Goal: Task Accomplishment & Management: Use online tool/utility

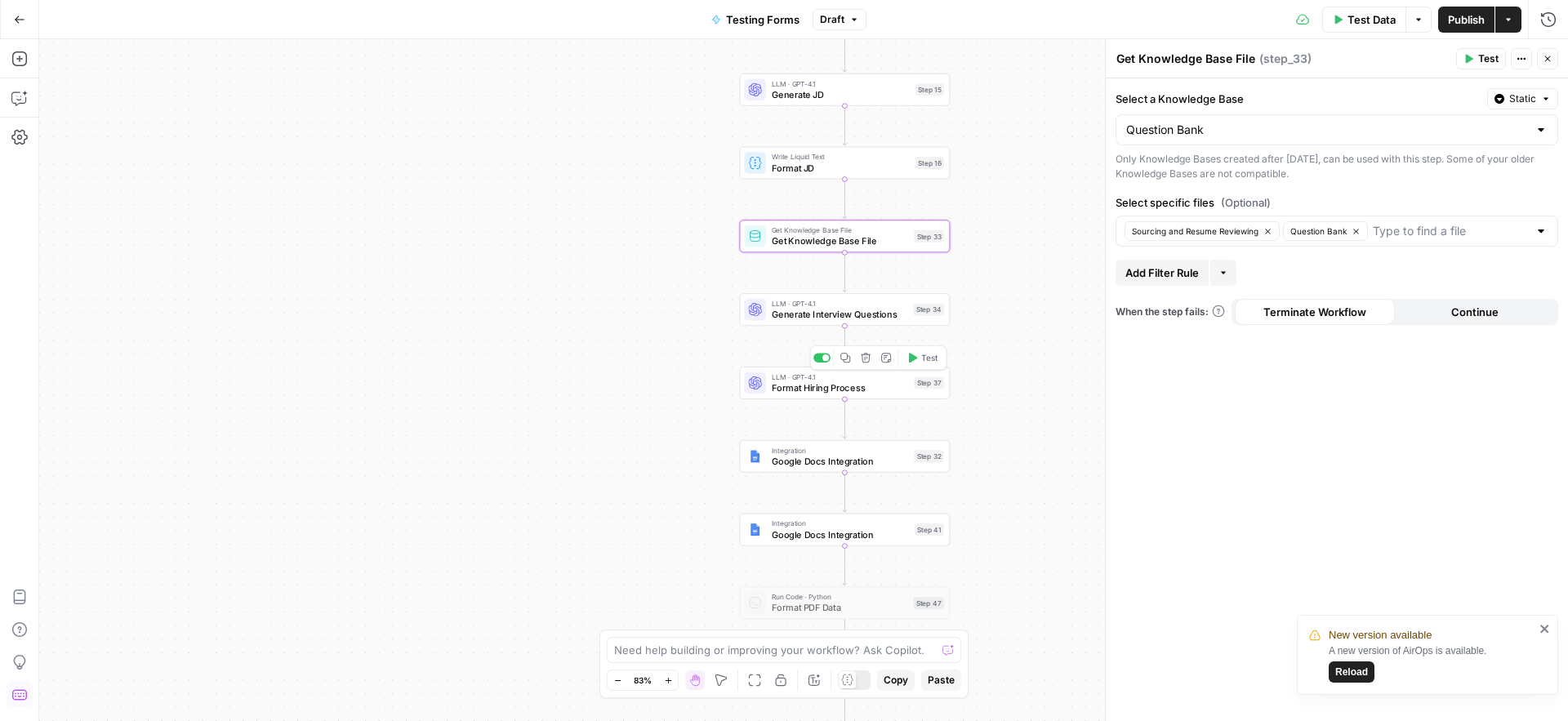
click at [793, 388] on span "Format Hiring Process" at bounding box center [841, 387] width 137 height 14
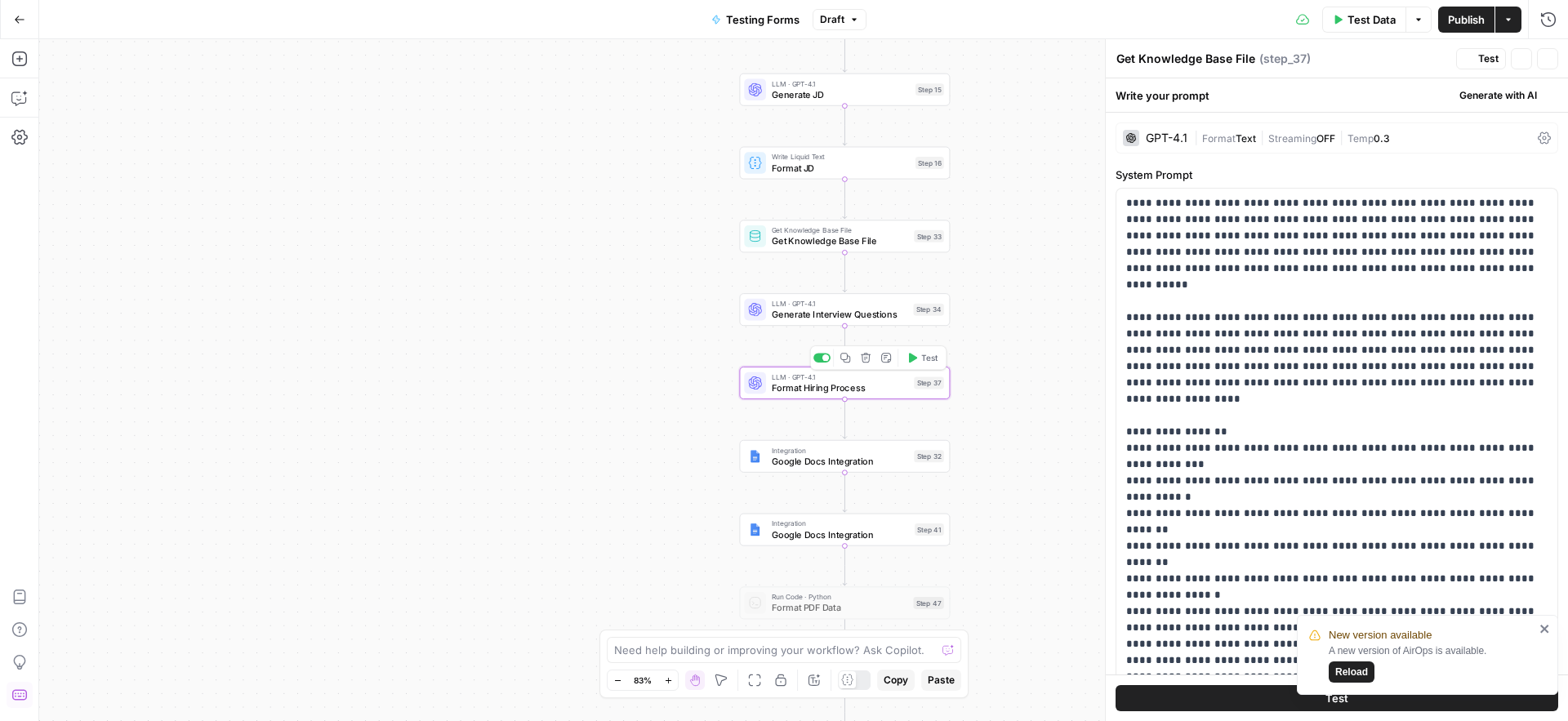
type textarea "Format Hiring Process"
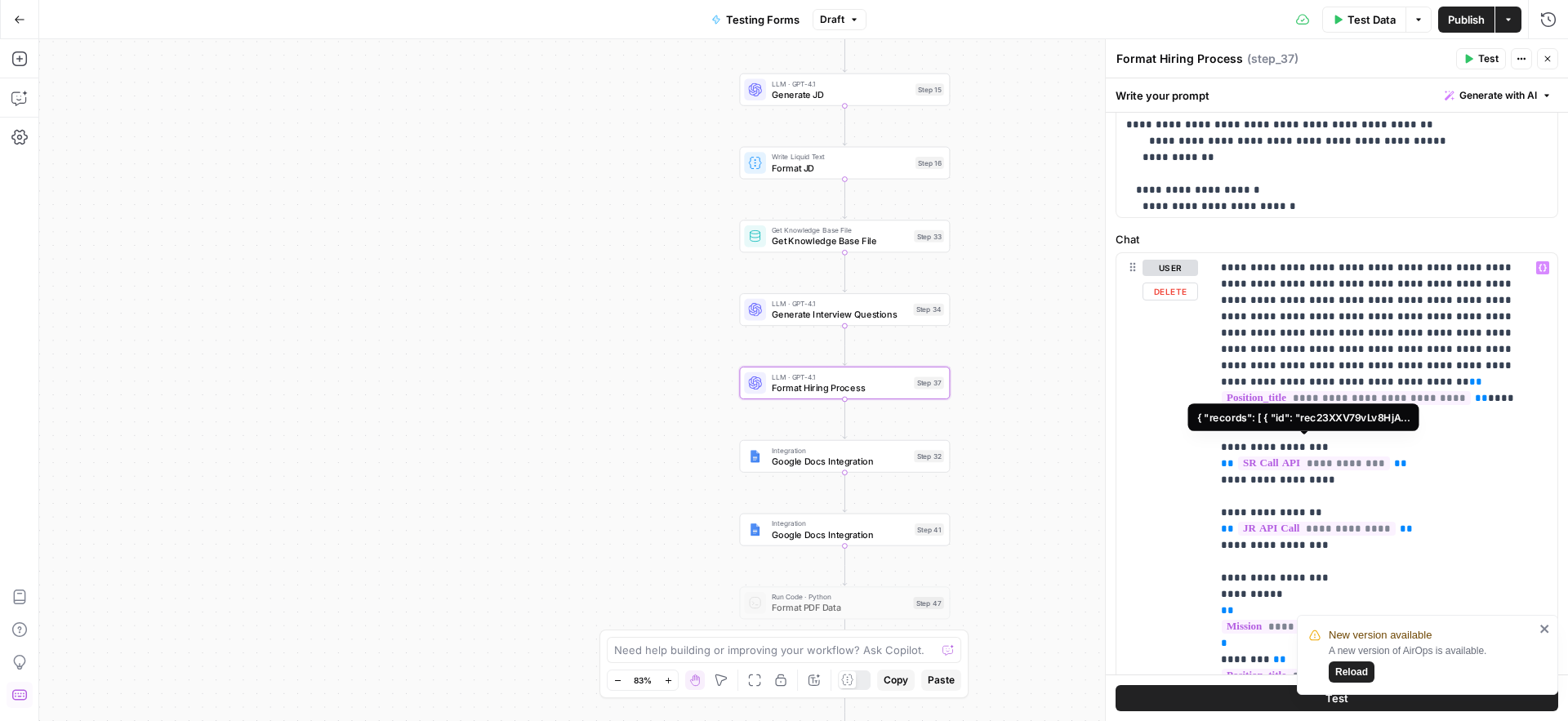
scroll to position [926, 0]
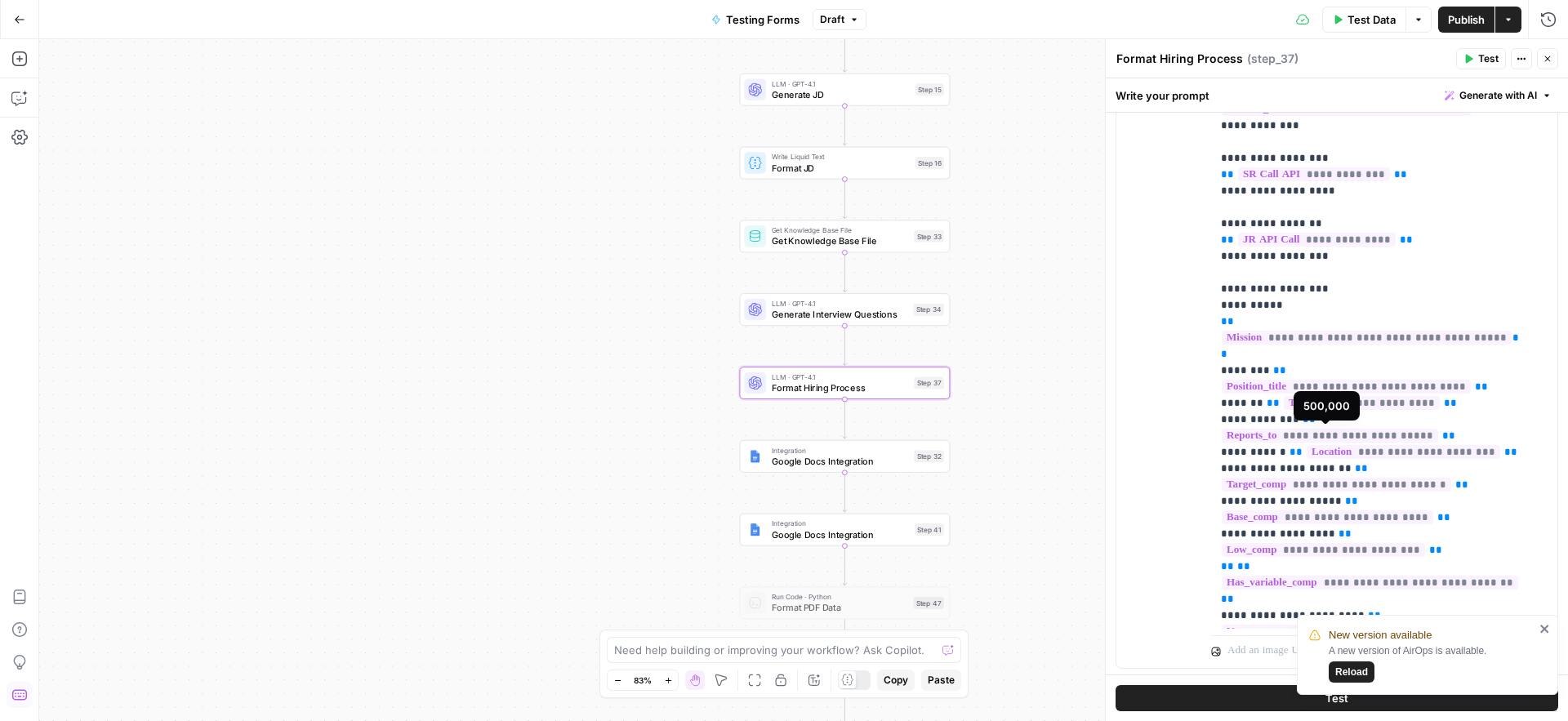
click at [1322, 510] on span "**********" at bounding box center [1328, 517] width 212 height 14
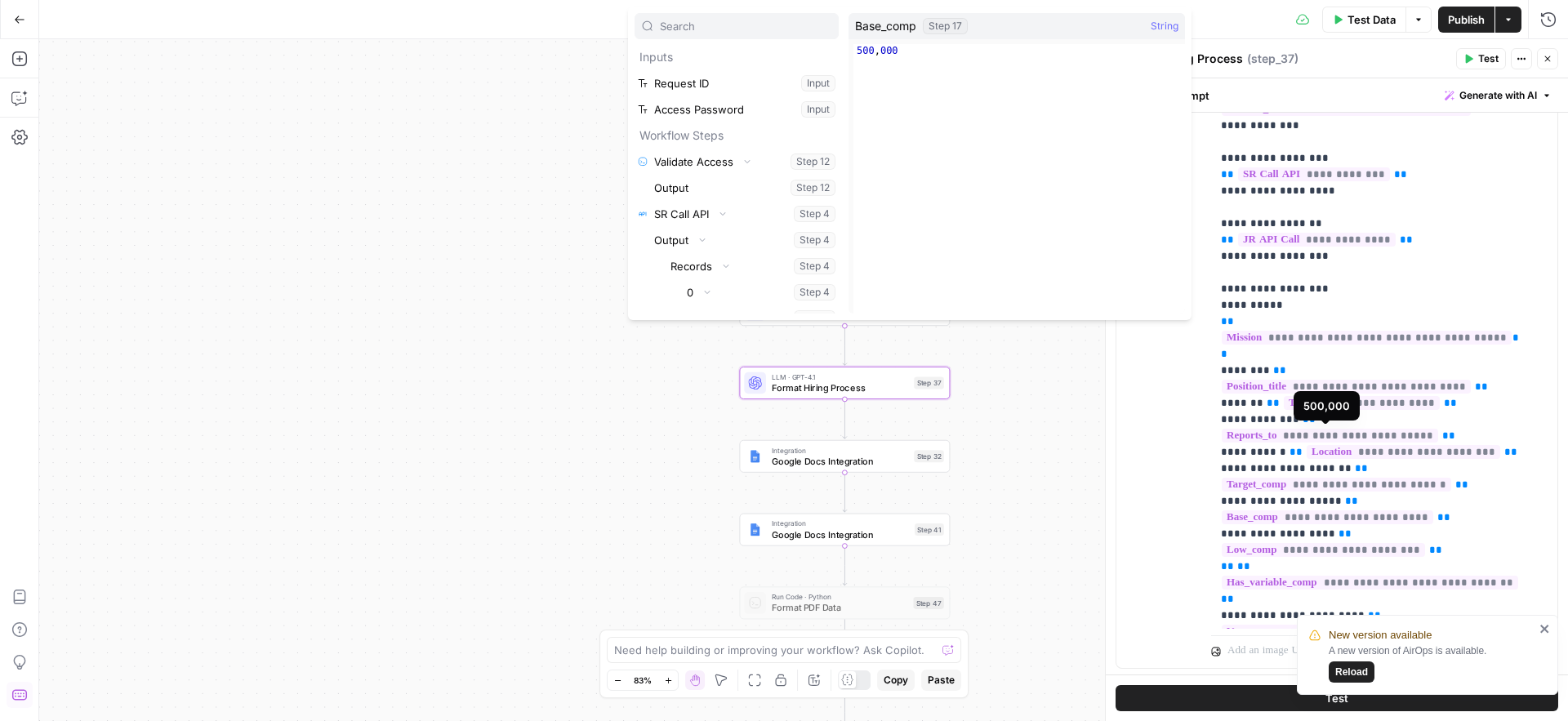
scroll to position [1106, 0]
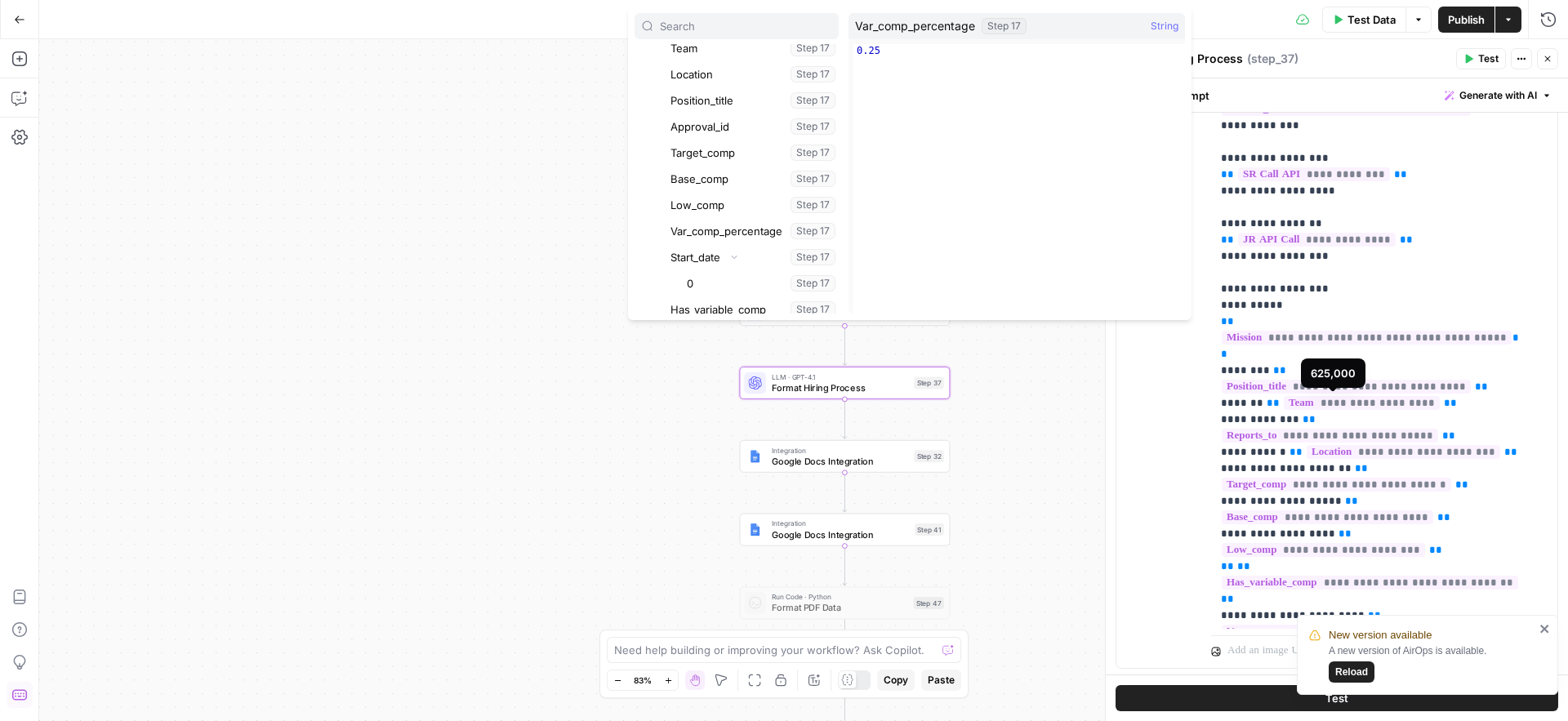
click at [1276, 478] on span "**********" at bounding box center [1336, 484] width 229 height 14
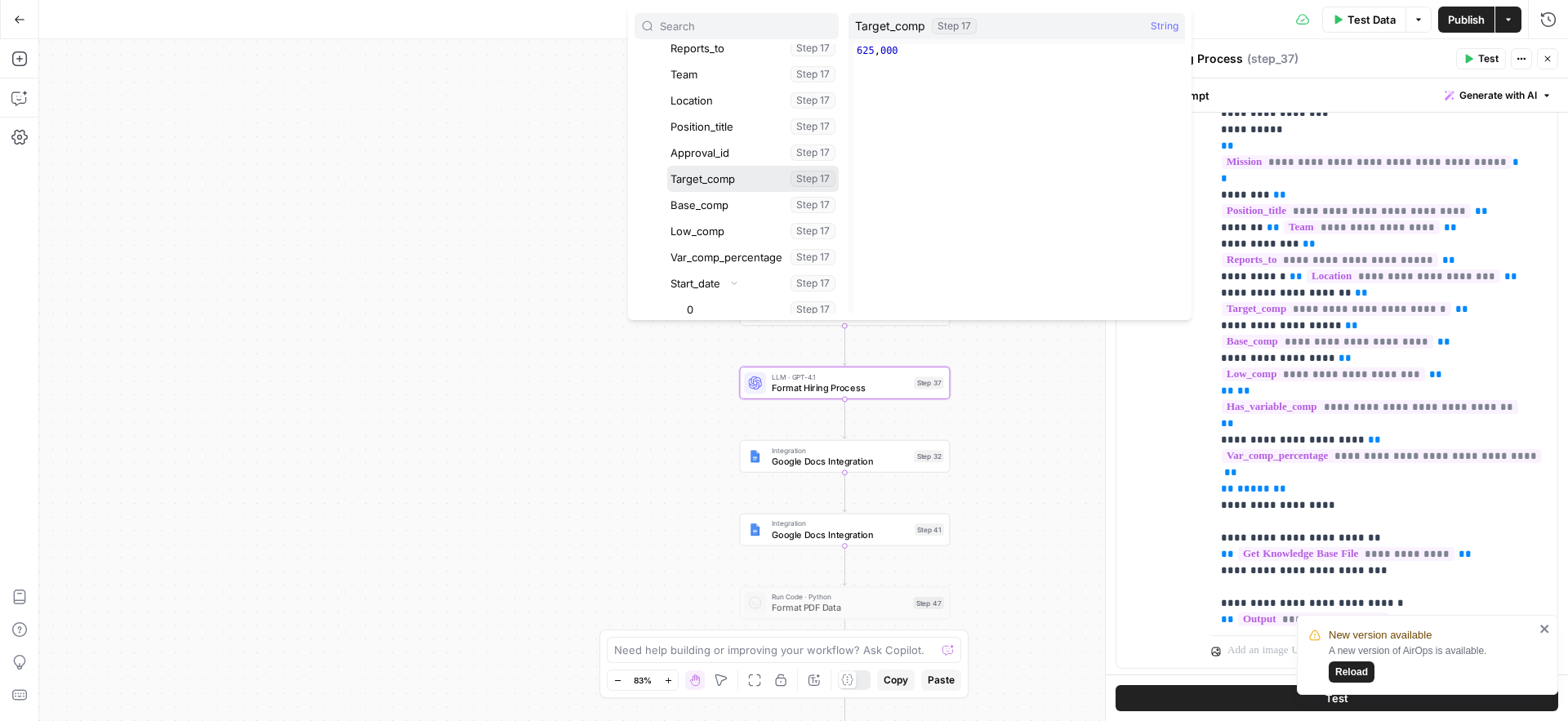
scroll to position [246, 0]
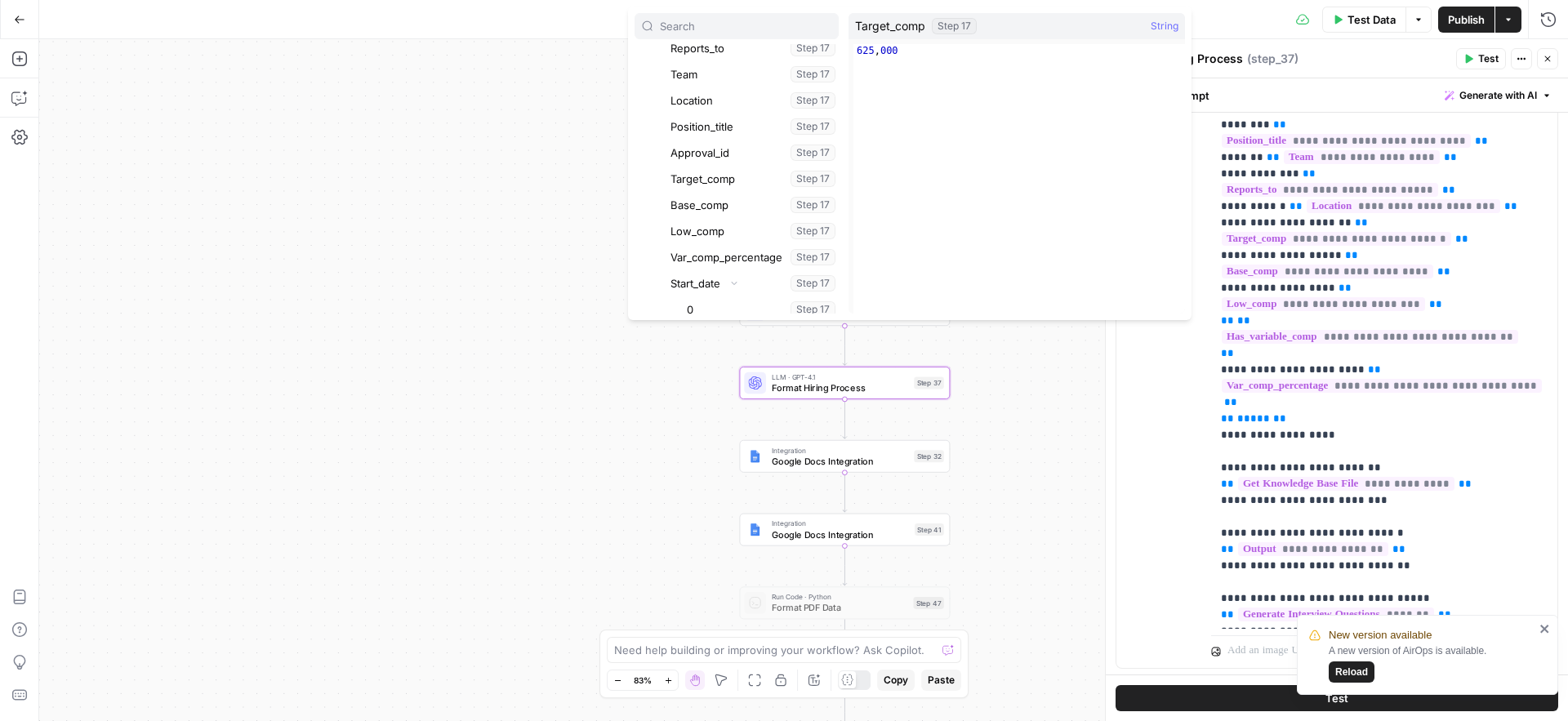
click at [571, 422] on div "Workflow Input Settings Inputs Run Code · Python Validate Access Step 12 Call A…" at bounding box center [803, 380] width 1528 height 682
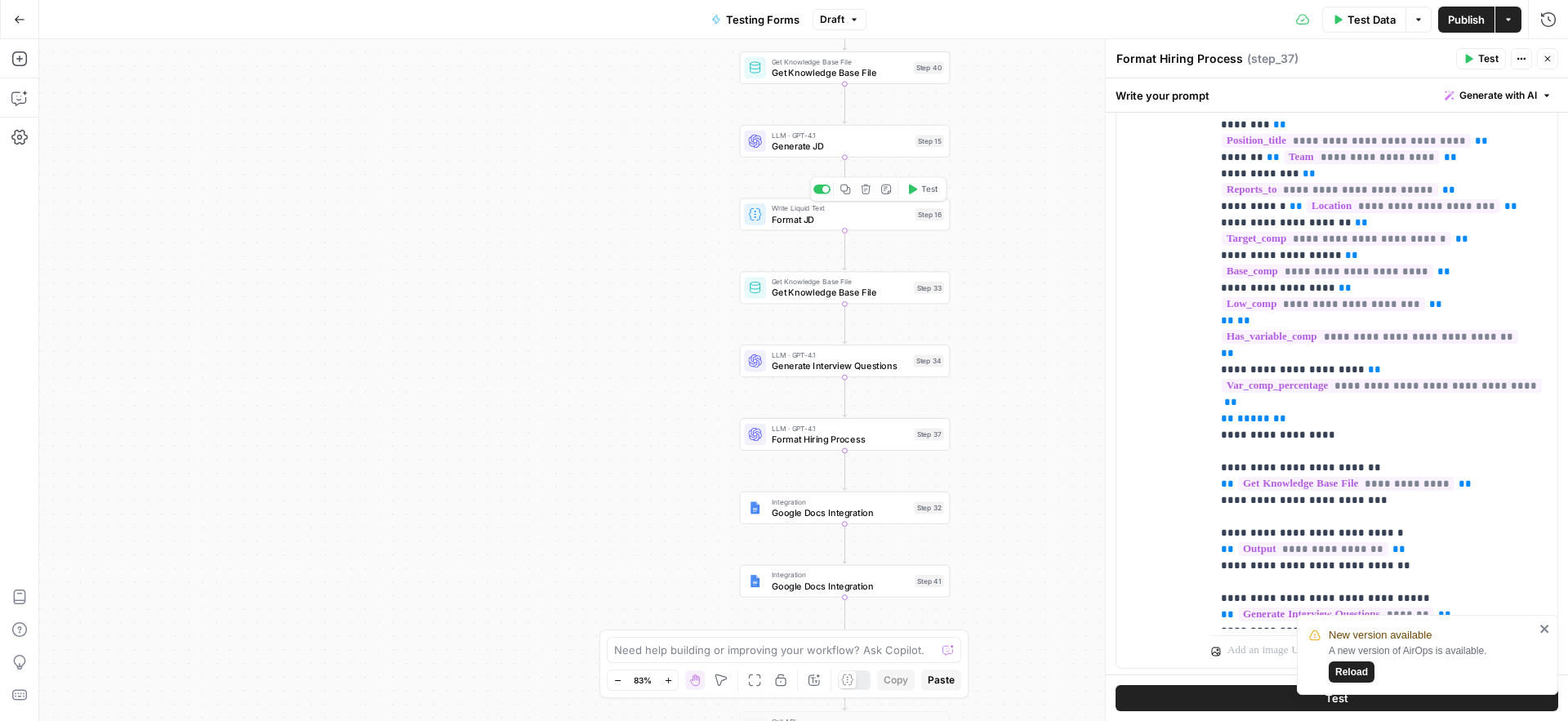
click at [801, 221] on span "Format JD" at bounding box center [842, 219] width 139 height 14
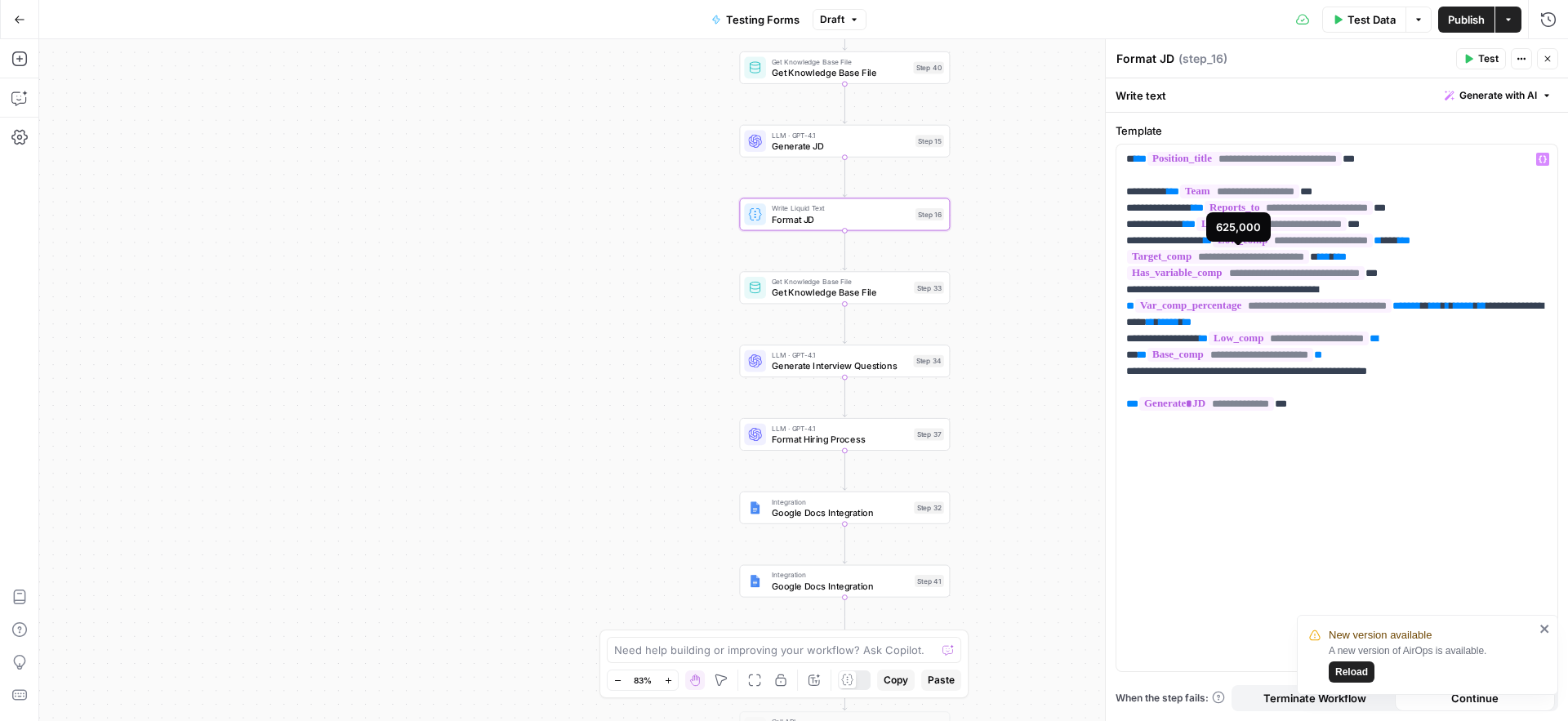
click at [1187, 257] on span "**********" at bounding box center [1217, 256] width 182 height 14
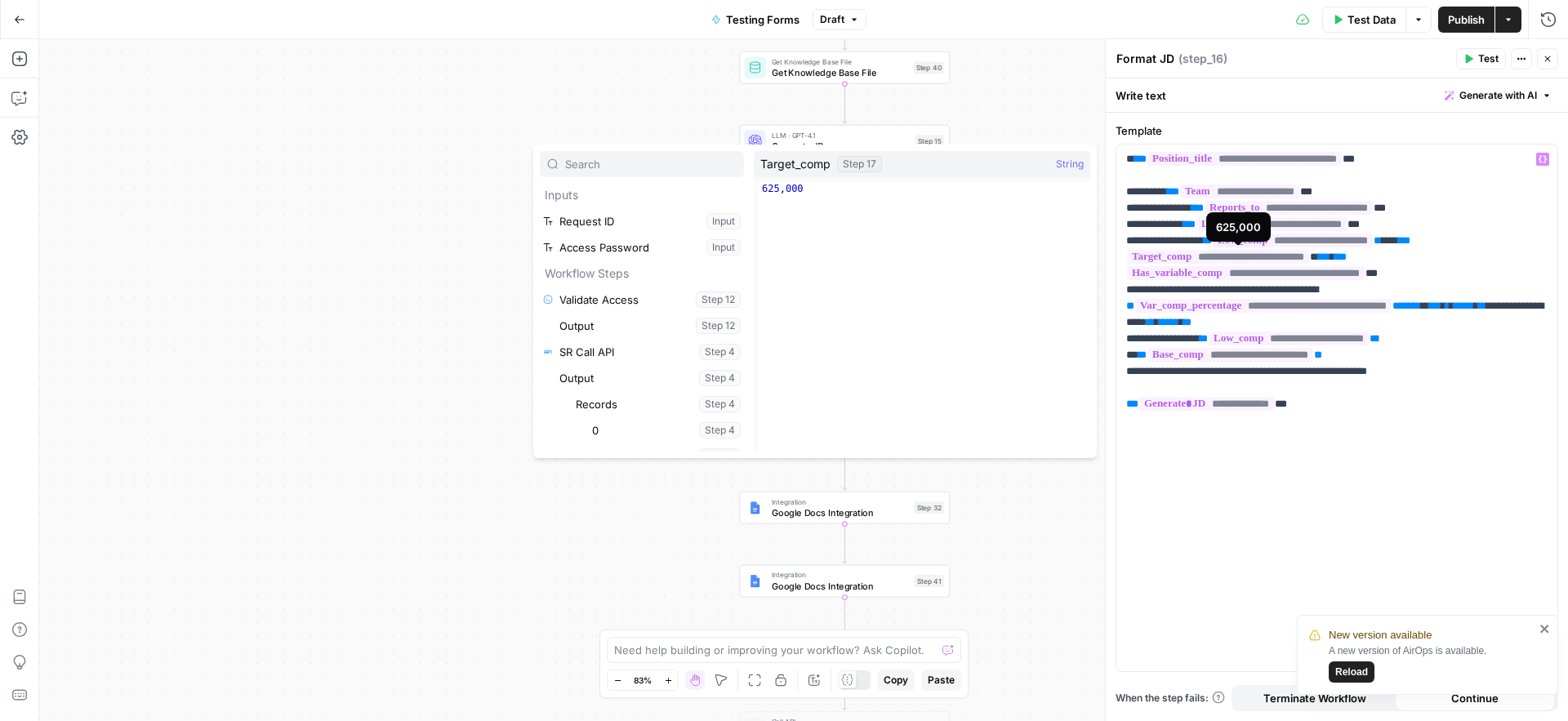
scroll to position [1080, 0]
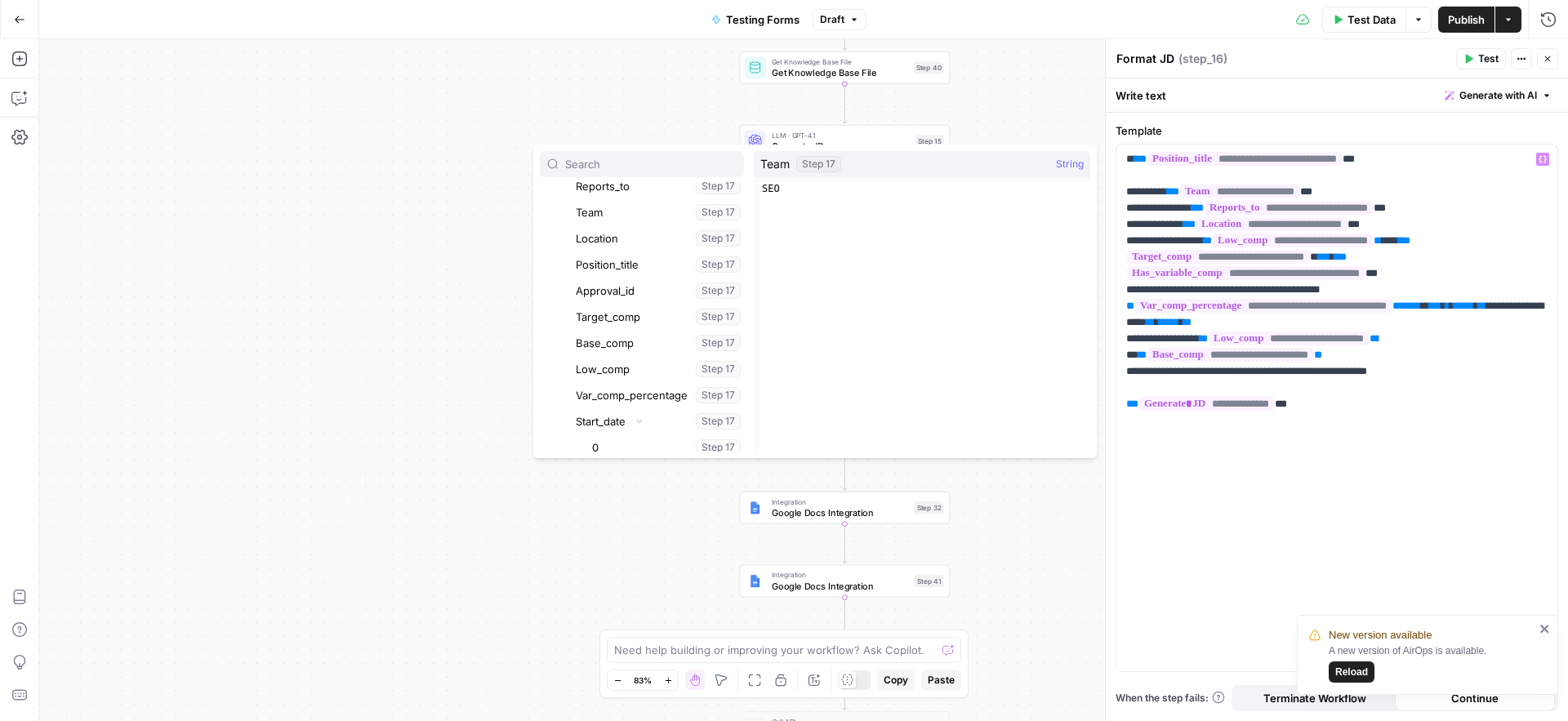
click at [301, 233] on div "Workflow Input Settings Inputs Run Code · Python Validate Access Step 12 Call A…" at bounding box center [803, 380] width 1528 height 682
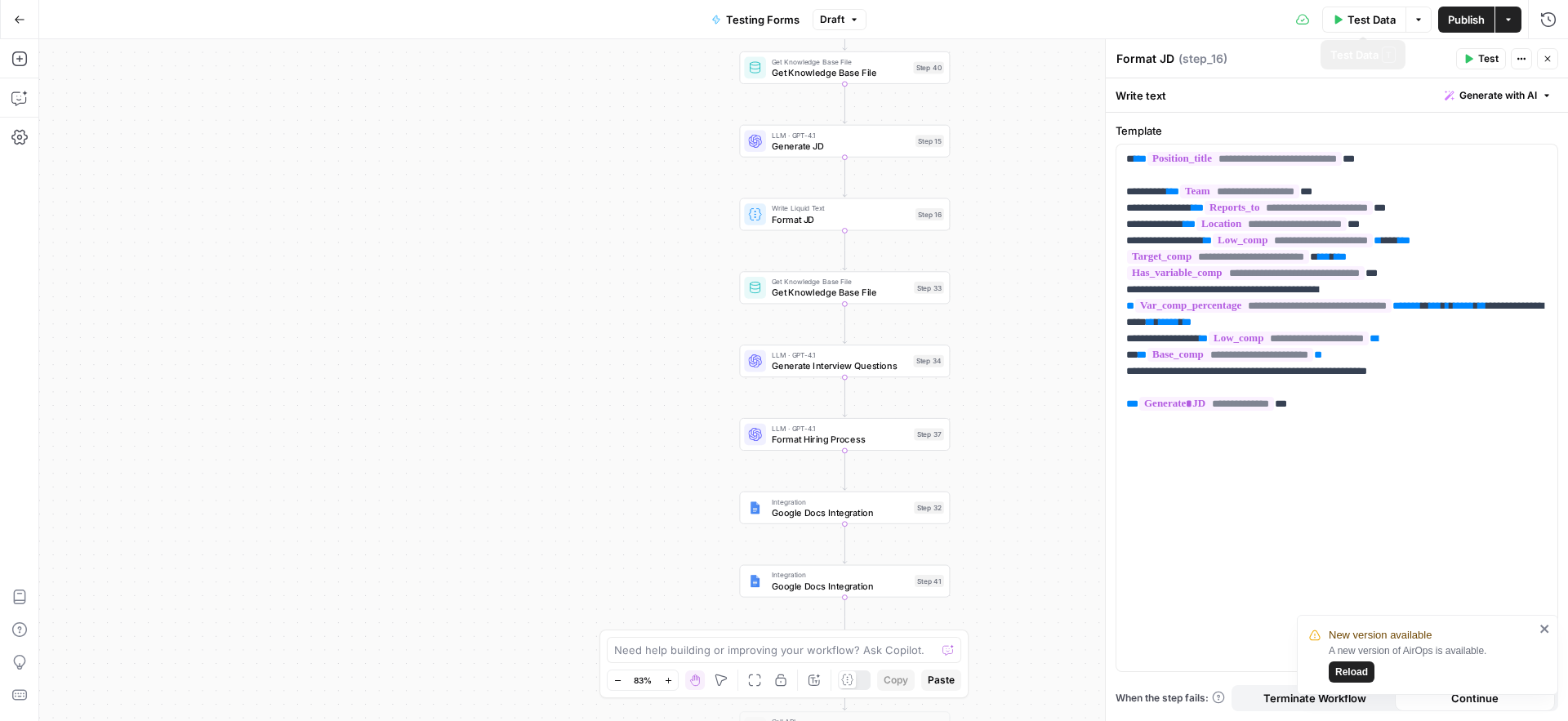
click at [1417, 19] on icon "button" at bounding box center [1418, 19] width 5 height 3
click at [1226, 15] on div "Test Data Options Publish Actions Run History" at bounding box center [1217, 19] width 701 height 38
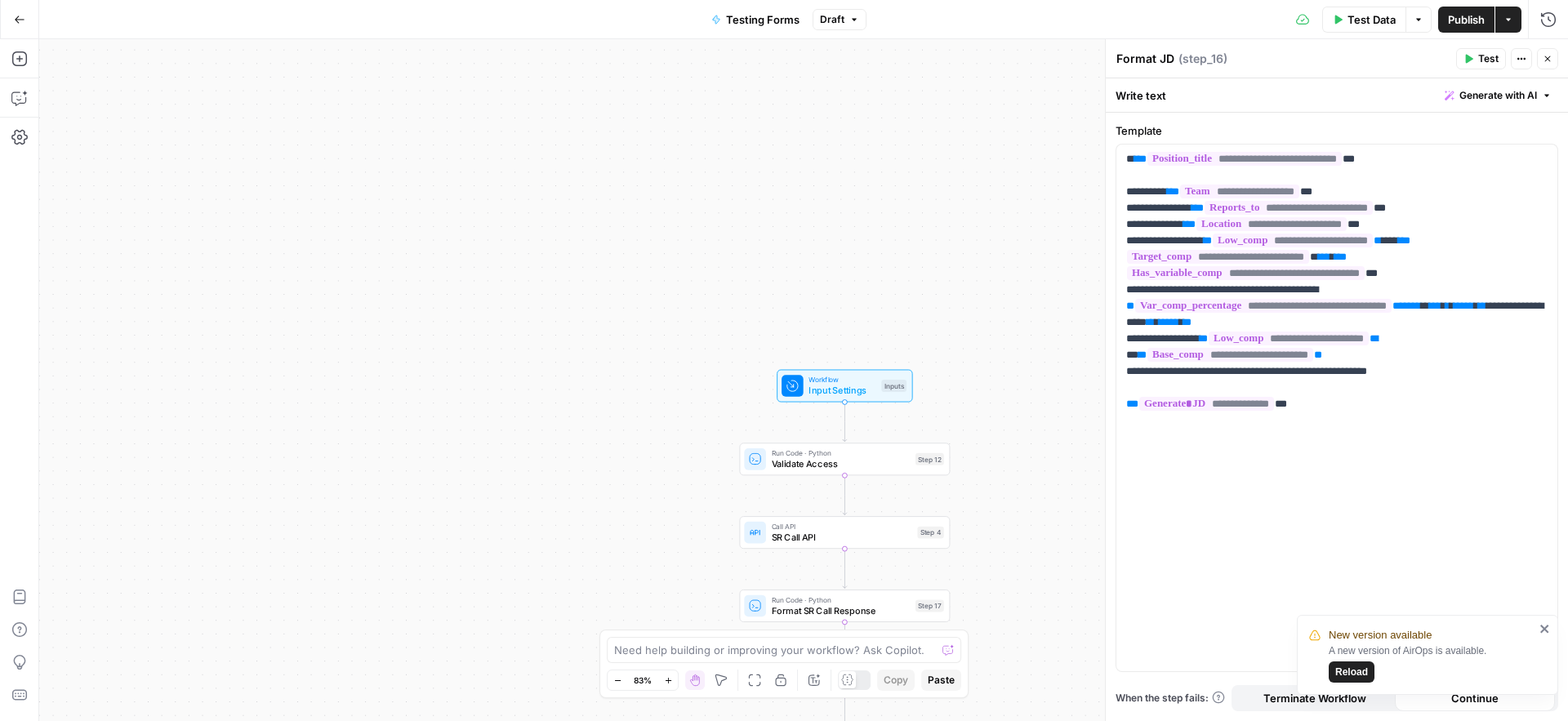
click at [1425, 21] on button "Options" at bounding box center [1419, 19] width 26 height 26
click at [1521, 61] on icon "button" at bounding box center [1521, 58] width 10 height 10
click at [1380, 51] on div "Format JD Format JD ( step_16 )" at bounding box center [1283, 58] width 336 height 18
click at [1511, 24] on button "Actions" at bounding box center [1508, 19] width 26 height 26
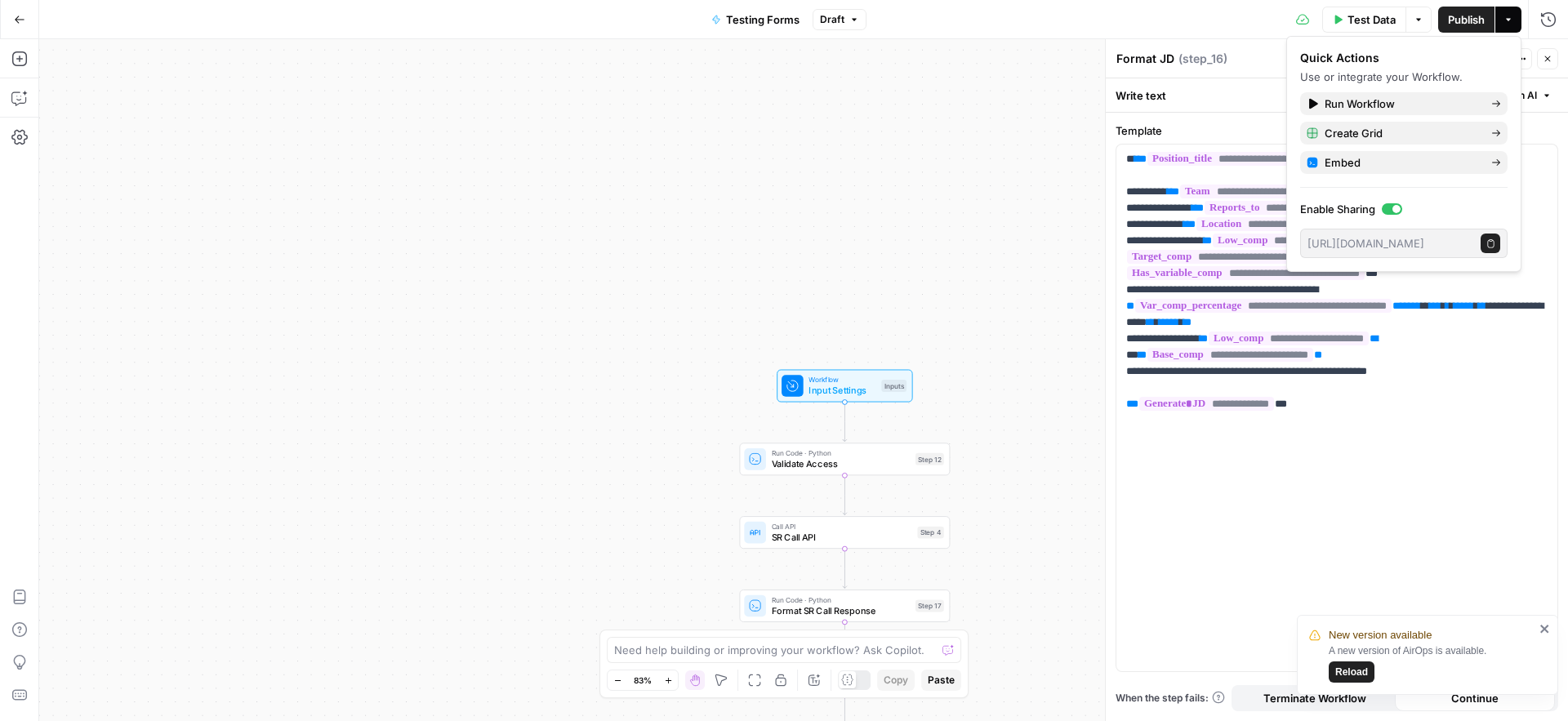
click at [996, 213] on div "Workflow Input Settings Inputs Run Code · Python Validate Access Step 12 Call A…" at bounding box center [803, 380] width 1528 height 682
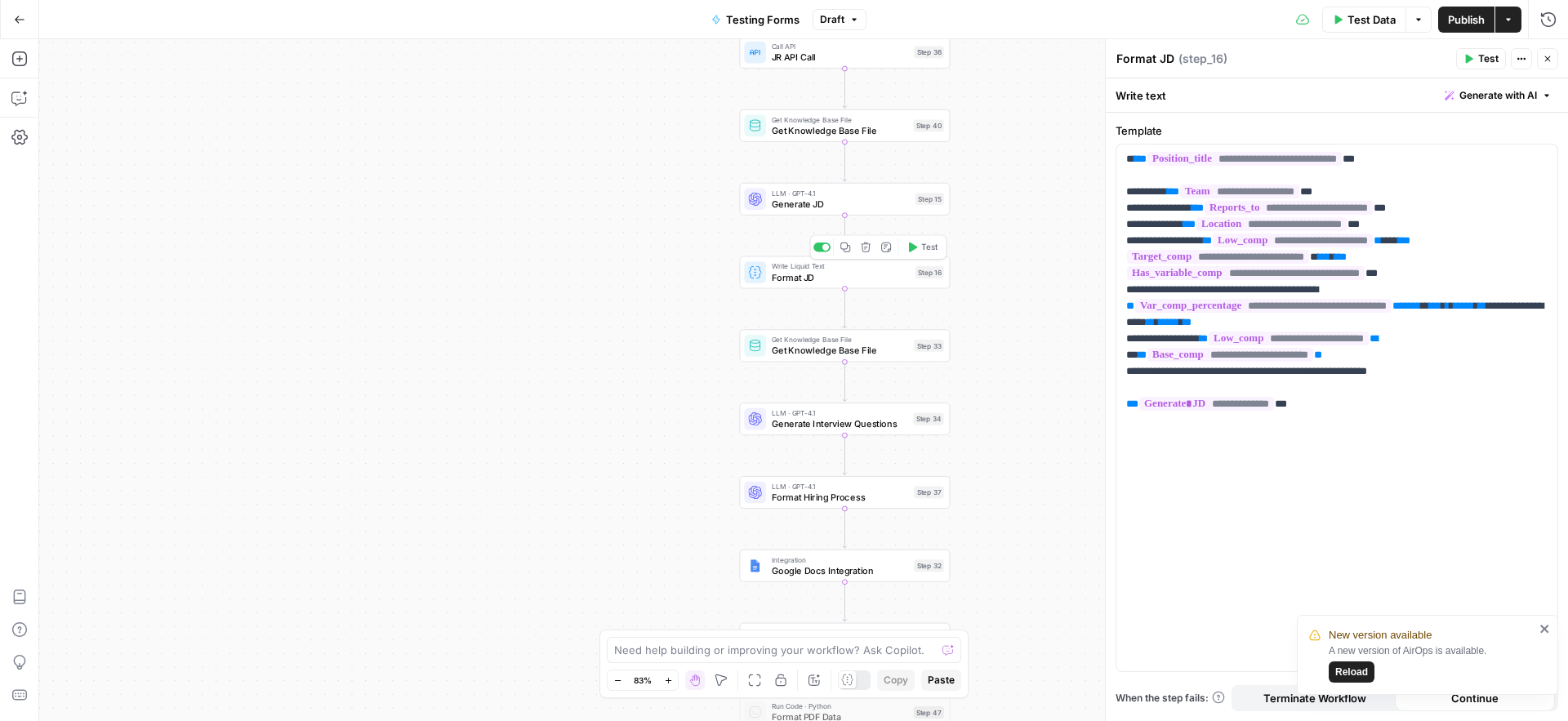
click at [777, 275] on span "Format JD" at bounding box center [842, 277] width 139 height 14
click at [1522, 59] on icon "button" at bounding box center [1521, 58] width 10 height 10
click at [1266, 58] on div "Format JD Format JD ( step_16 )" at bounding box center [1283, 58] width 336 height 18
click at [1420, 22] on icon "button" at bounding box center [1418, 19] width 10 height 10
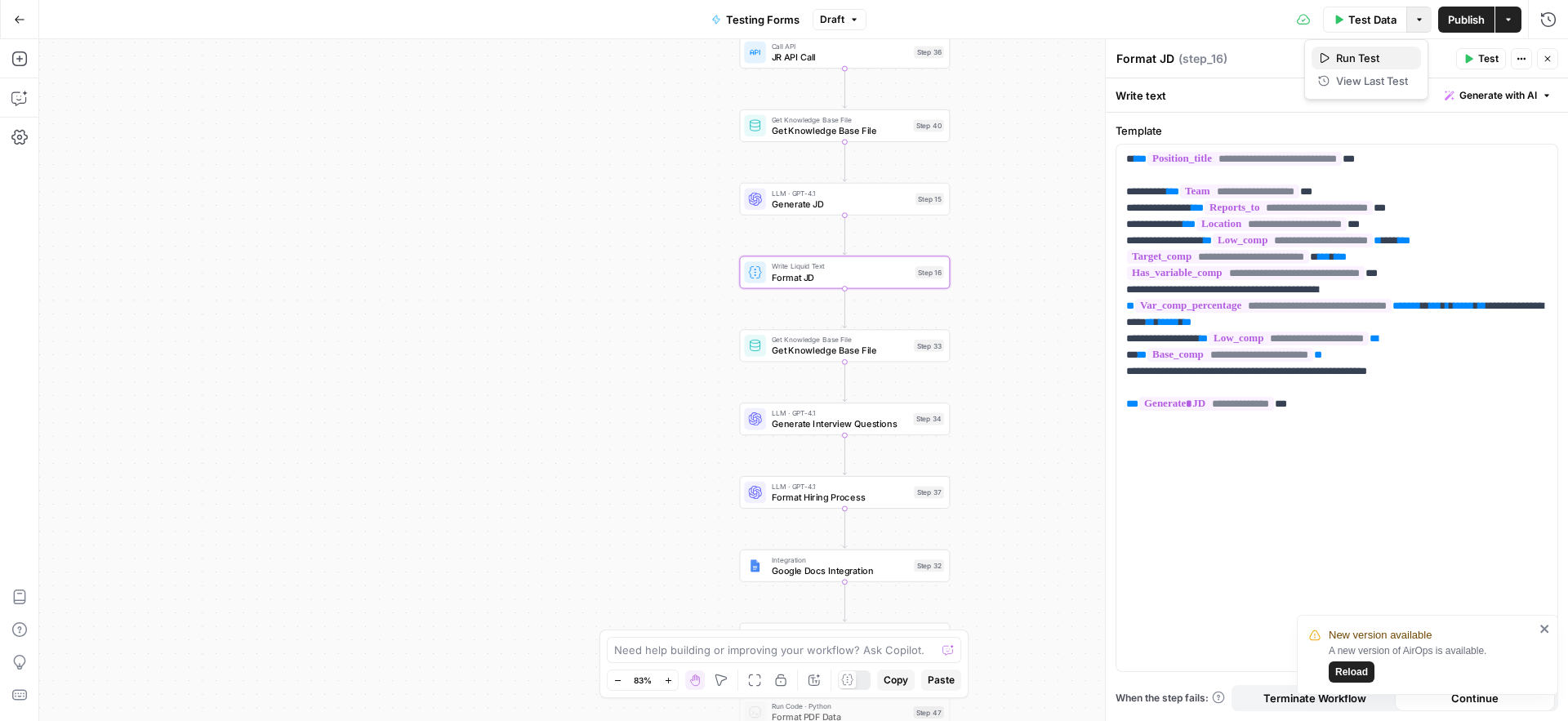
click at [1388, 58] on span "Run Test" at bounding box center [1371, 58] width 71 height 17
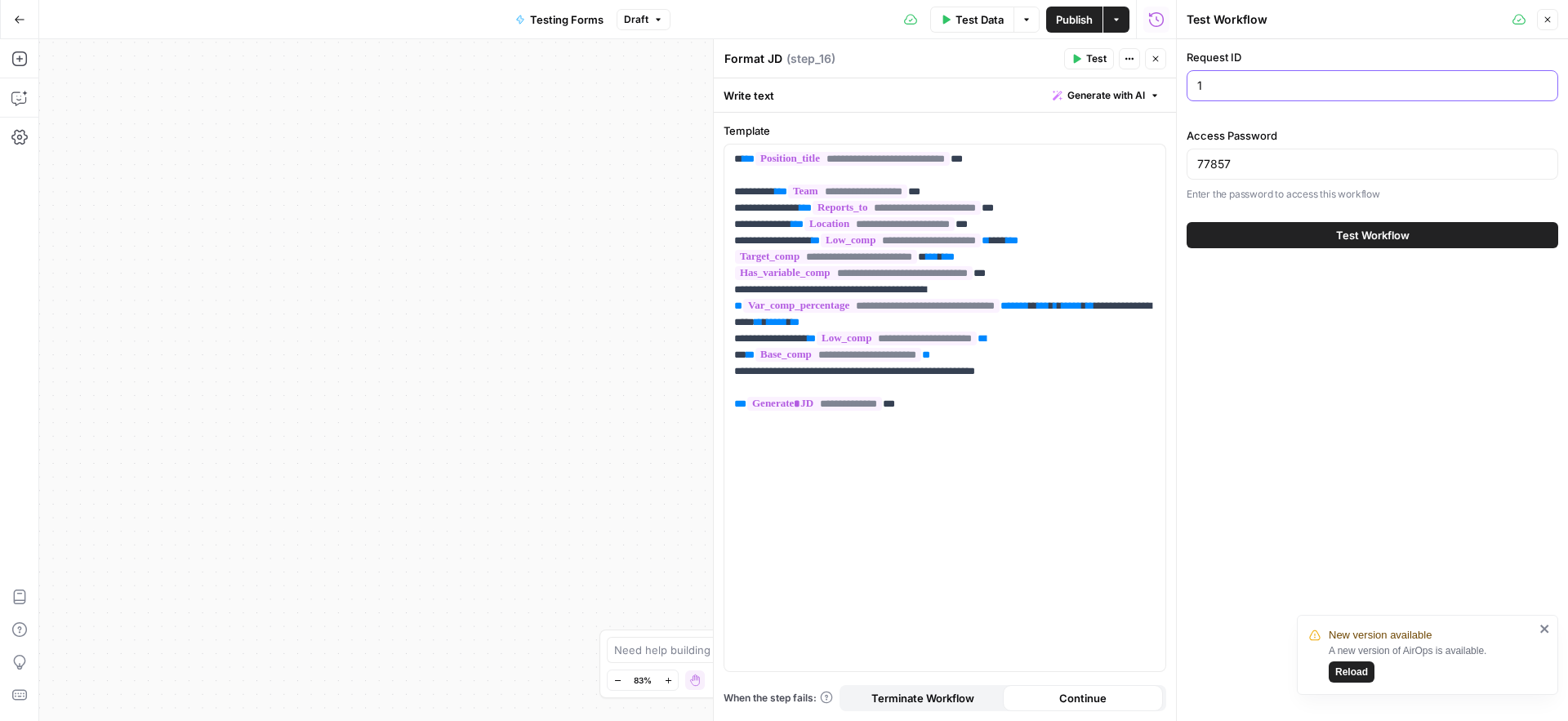
click at [1279, 83] on input "1" at bounding box center [1372, 86] width 351 height 17
type input "17"
click at [19, 15] on icon "button" at bounding box center [19, 19] width 11 height 11
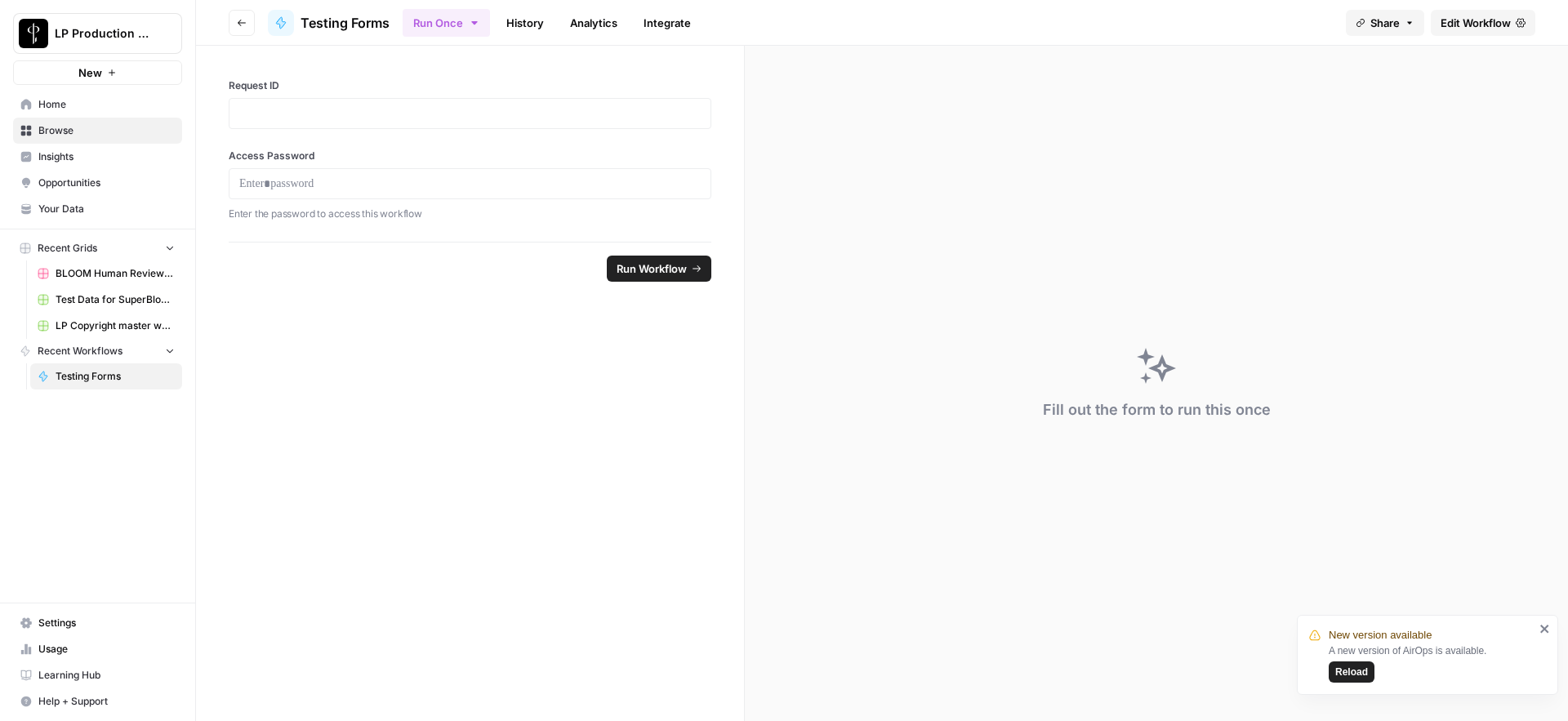
click at [1504, 20] on span "Edit Workflow" at bounding box center [1475, 23] width 71 height 17
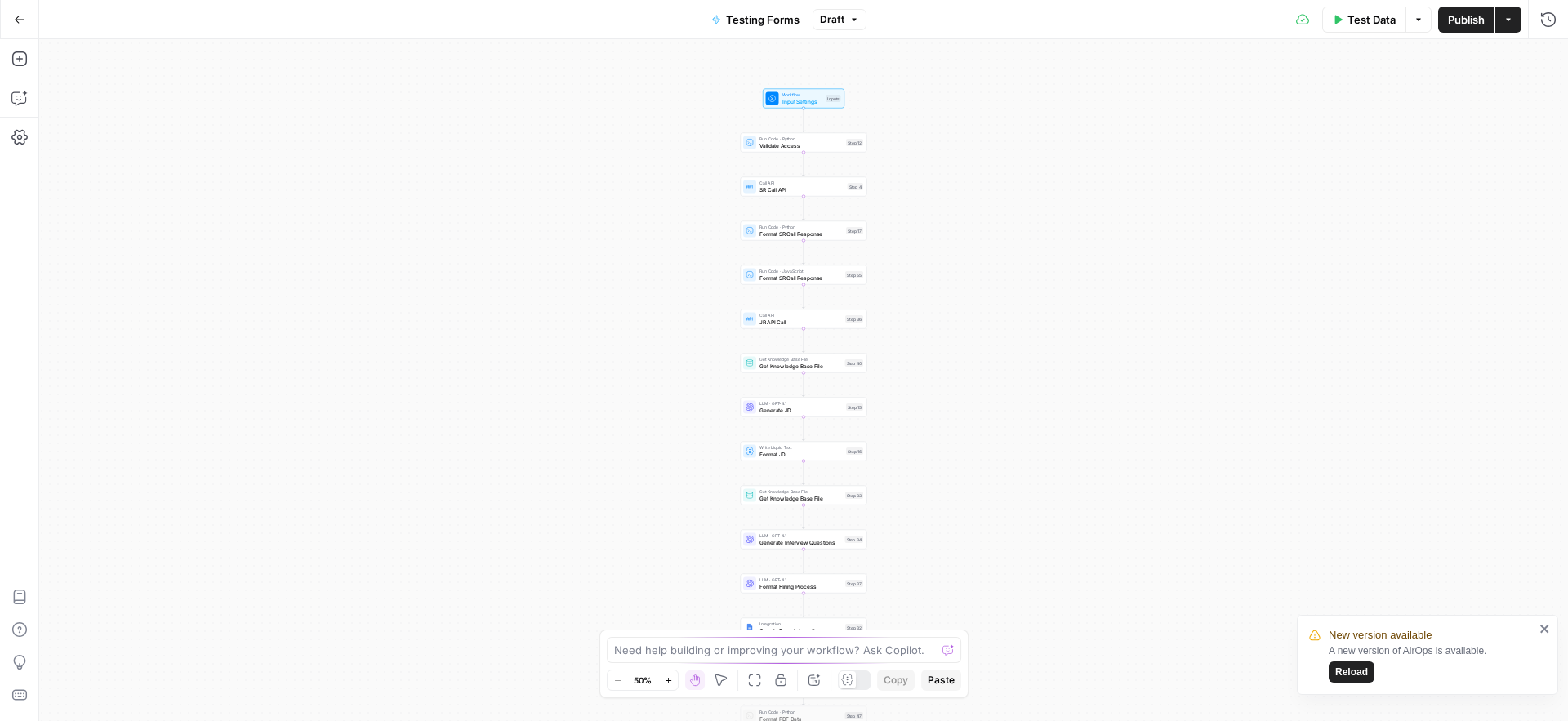
click at [782, 109] on div "Workflow Input Settings Inputs Run Code · Python Validate Access Step 12 Call A…" at bounding box center [803, 380] width 1528 height 682
click at [786, 94] on span "Workflow" at bounding box center [803, 95] width 41 height 6
click at [1297, 133] on ID "Request ID" at bounding box center [1345, 132] width 397 height 17
click at [1324, 133] on ID "Request ID" at bounding box center [1345, 132] width 397 height 17
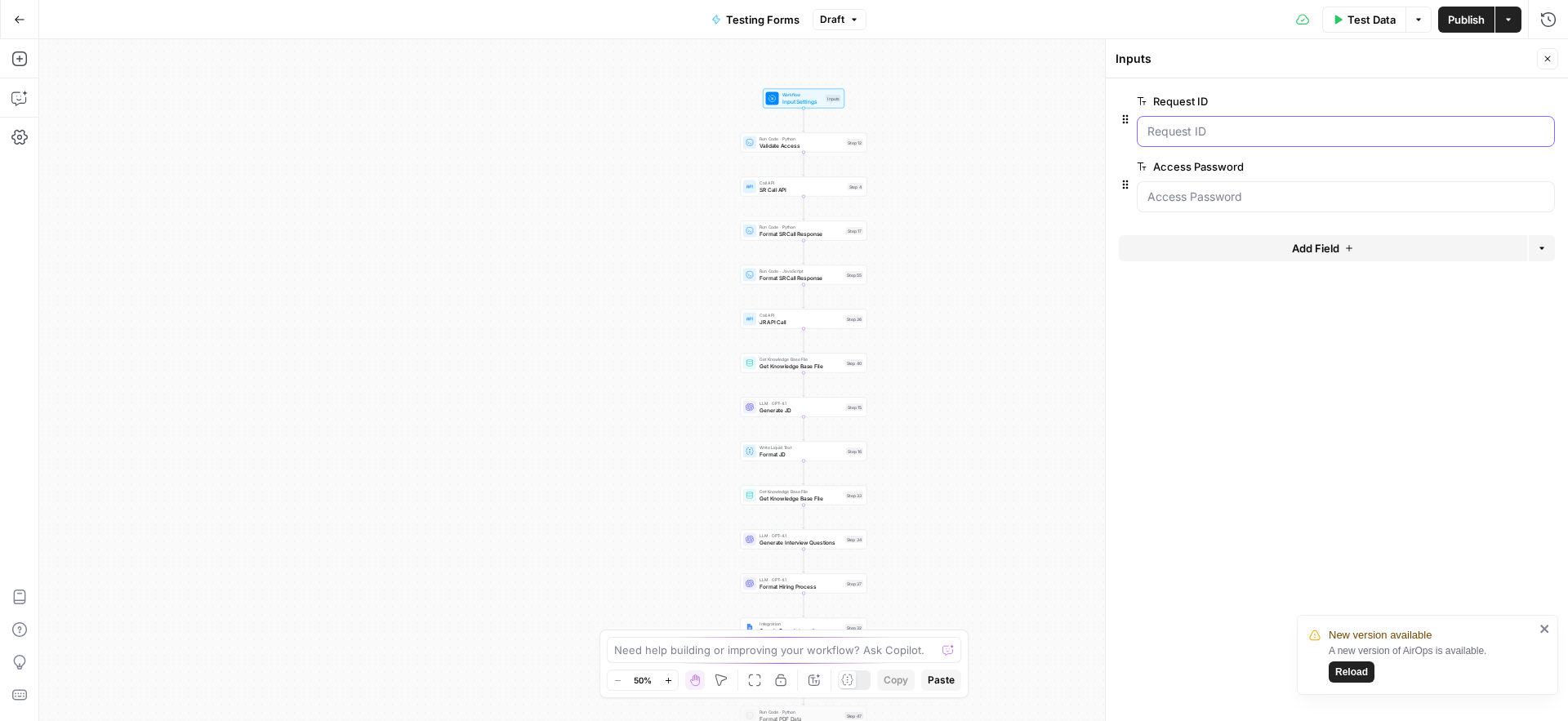
click at [1269, 129] on ID "Request ID" at bounding box center [1345, 132] width 397 height 17
click at [1240, 138] on ID "Request ID" at bounding box center [1345, 132] width 397 height 17
click at [1519, 99] on icon "button" at bounding box center [1521, 102] width 9 height 9
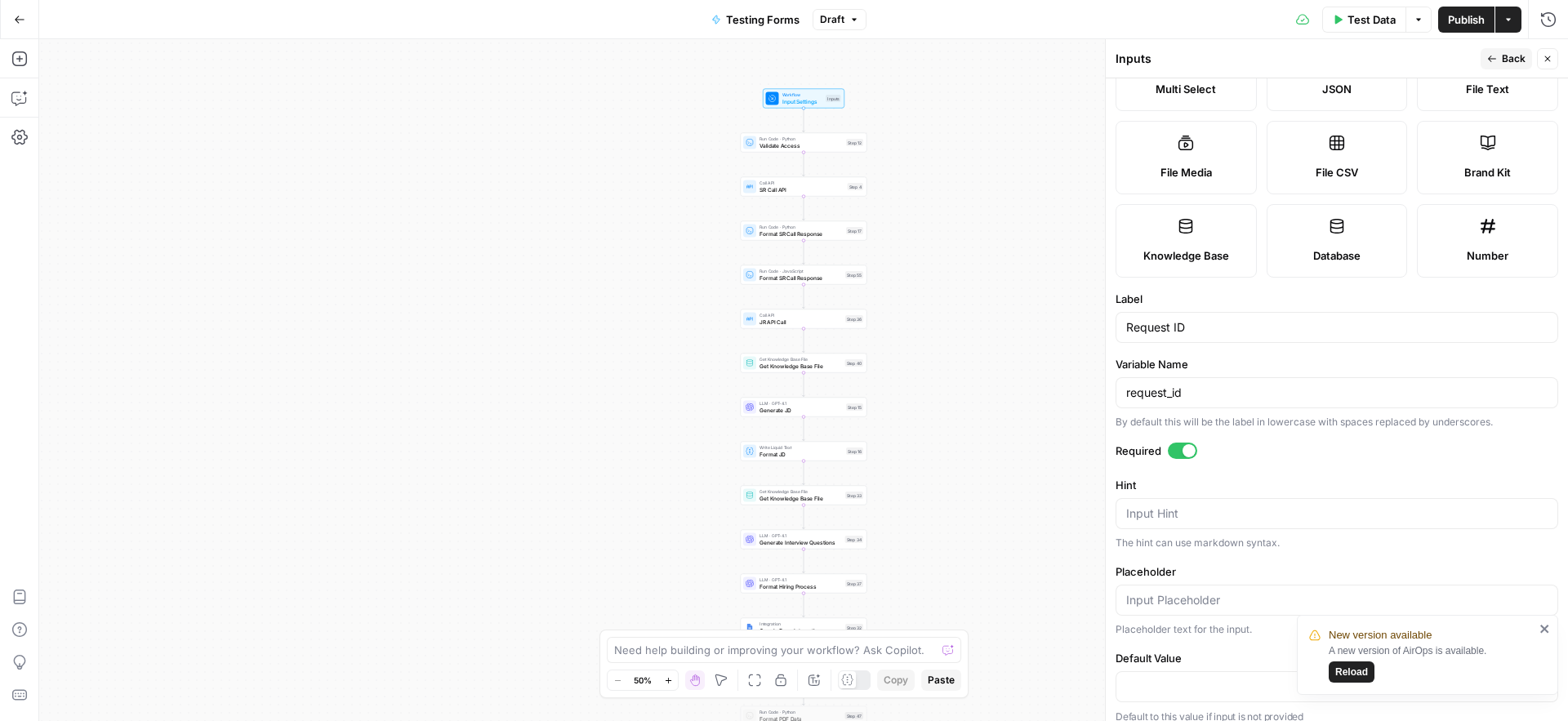
scroll to position [169, 0]
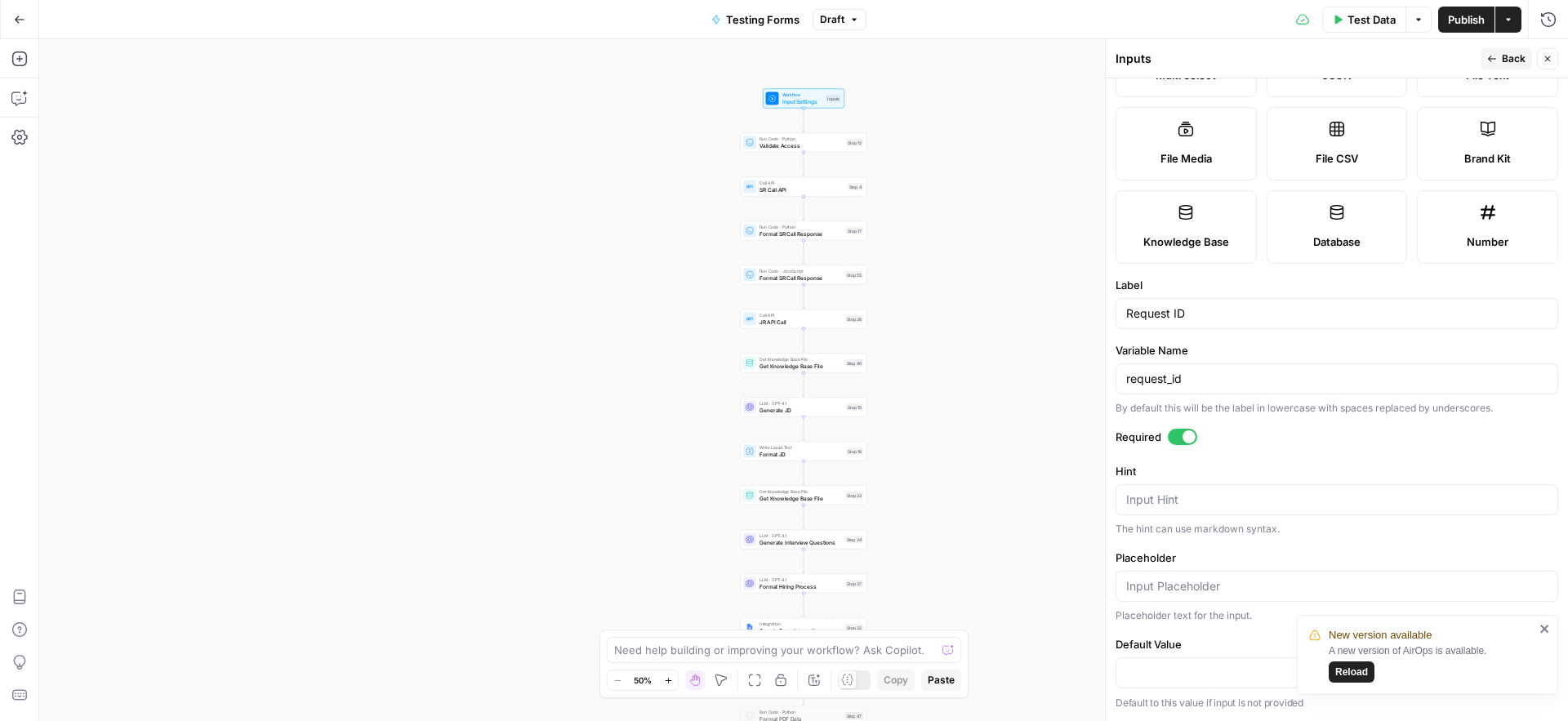
click at [1347, 671] on span "Reload" at bounding box center [1351, 672] width 32 height 15
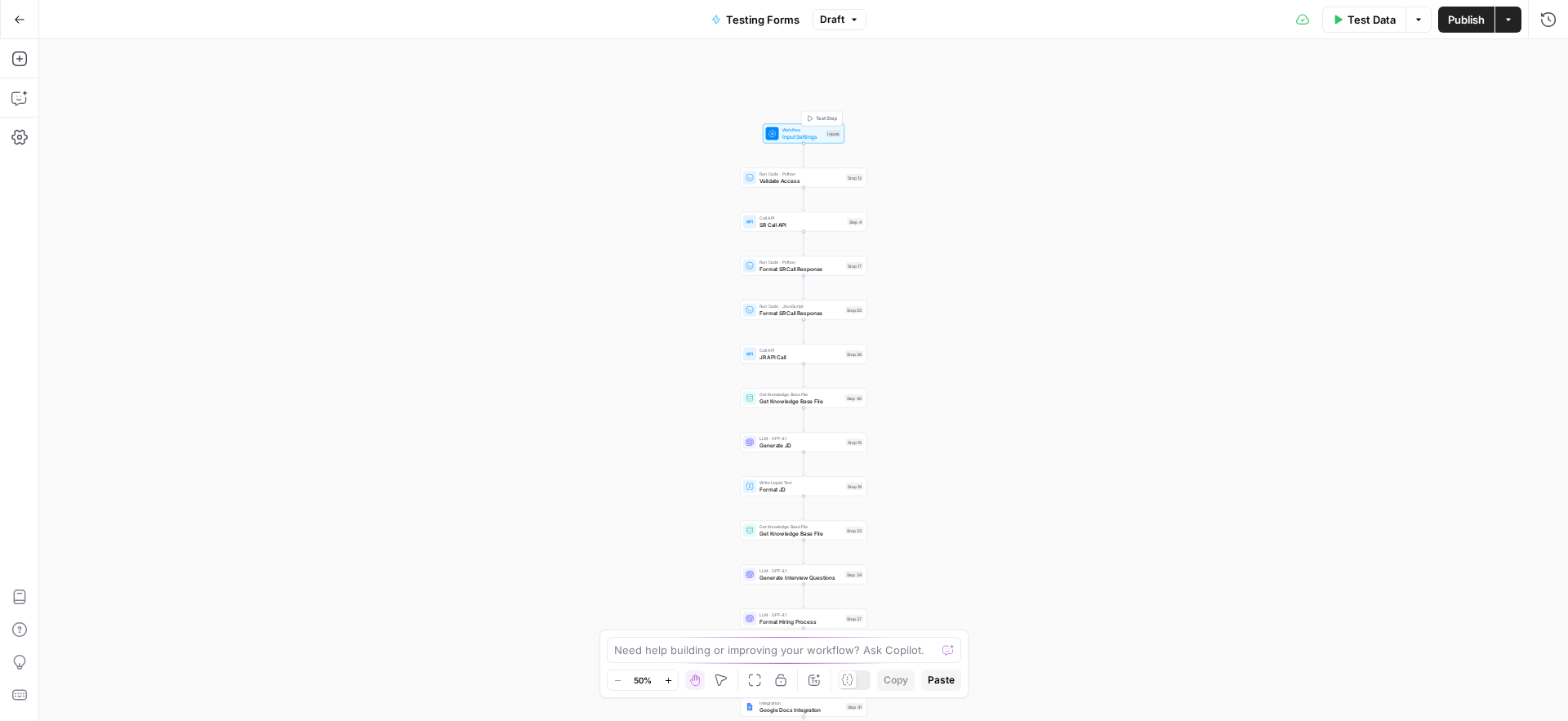
click at [785, 129] on span "Workflow" at bounding box center [803, 129] width 41 height 6
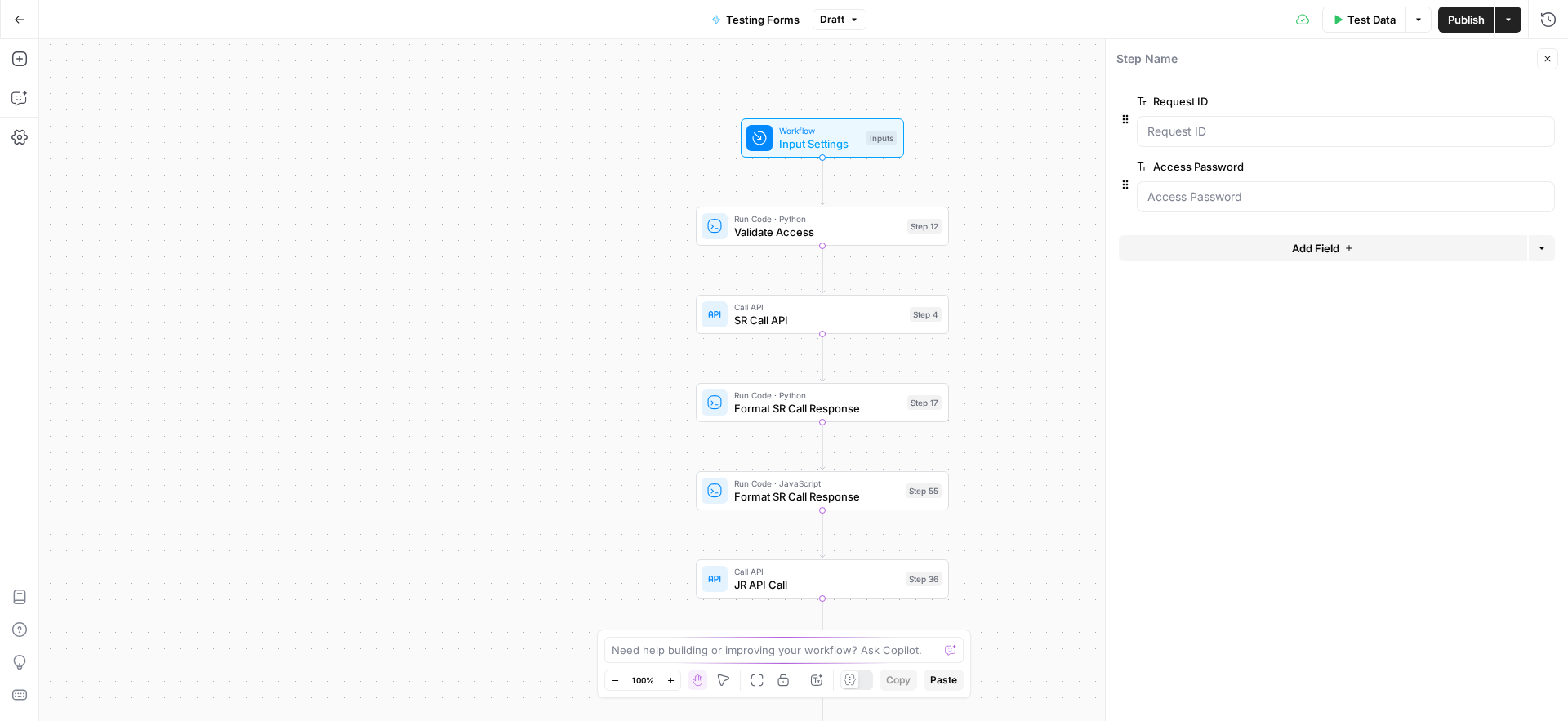
click at [1407, 93] on label "Request ID" at bounding box center [1299, 101] width 326 height 17
click at [1407, 123] on ID "Request ID" at bounding box center [1345, 132] width 397 height 17
click at [1489, 97] on span "edit field" at bounding box center [1493, 101] width 36 height 13
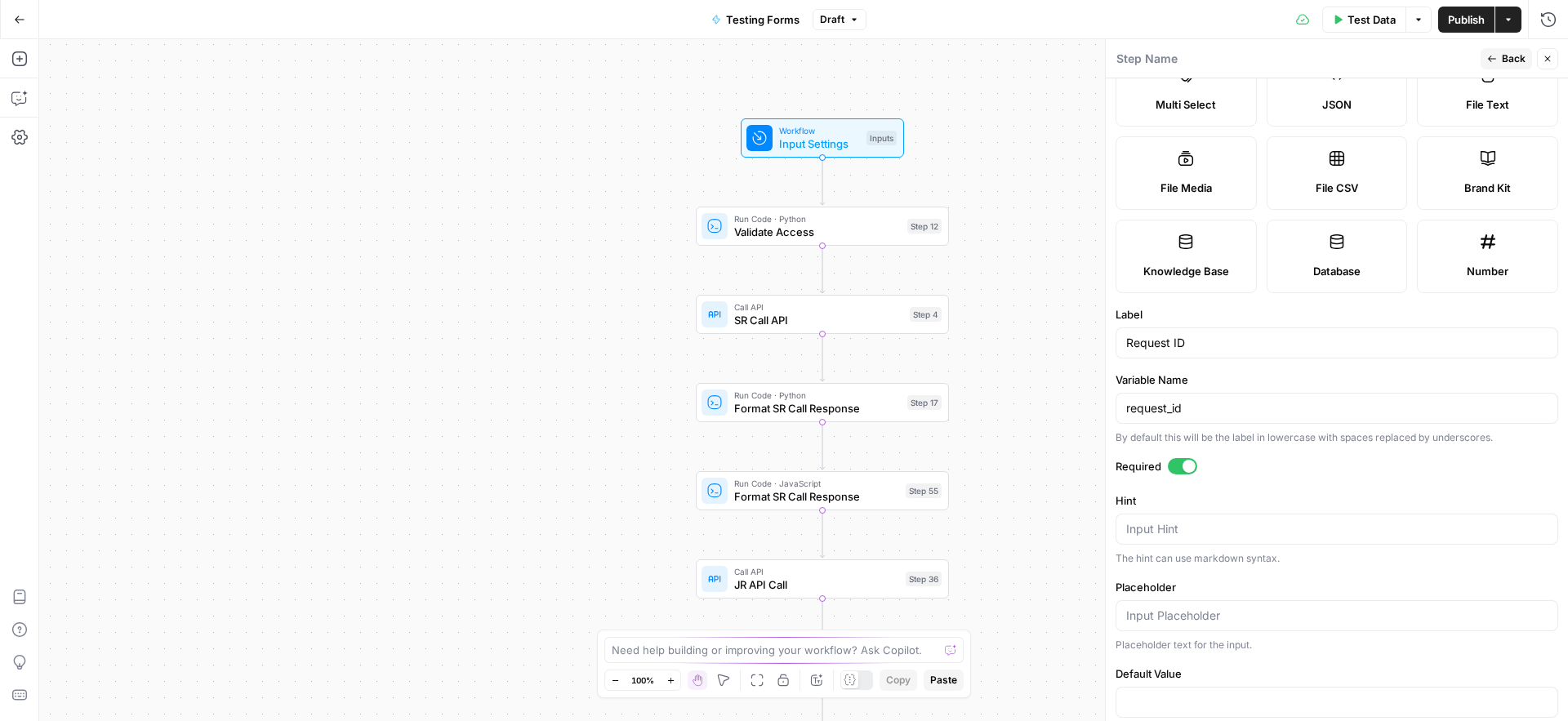
scroll to position [169, 0]
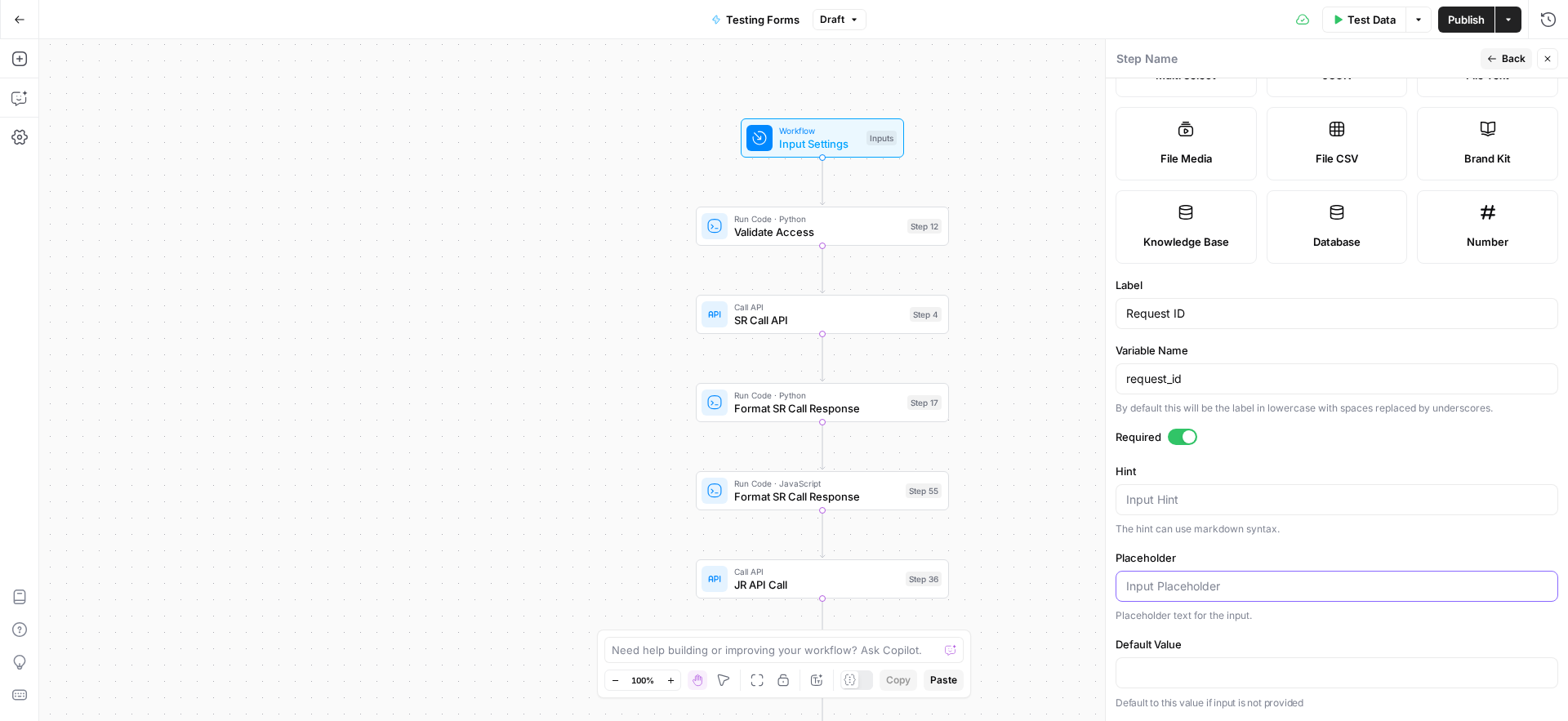
click at [1204, 591] on input "Placeholder" at bounding box center [1337, 586] width 421 height 17
click at [1227, 671] on input "Default Value" at bounding box center [1337, 673] width 421 height 17
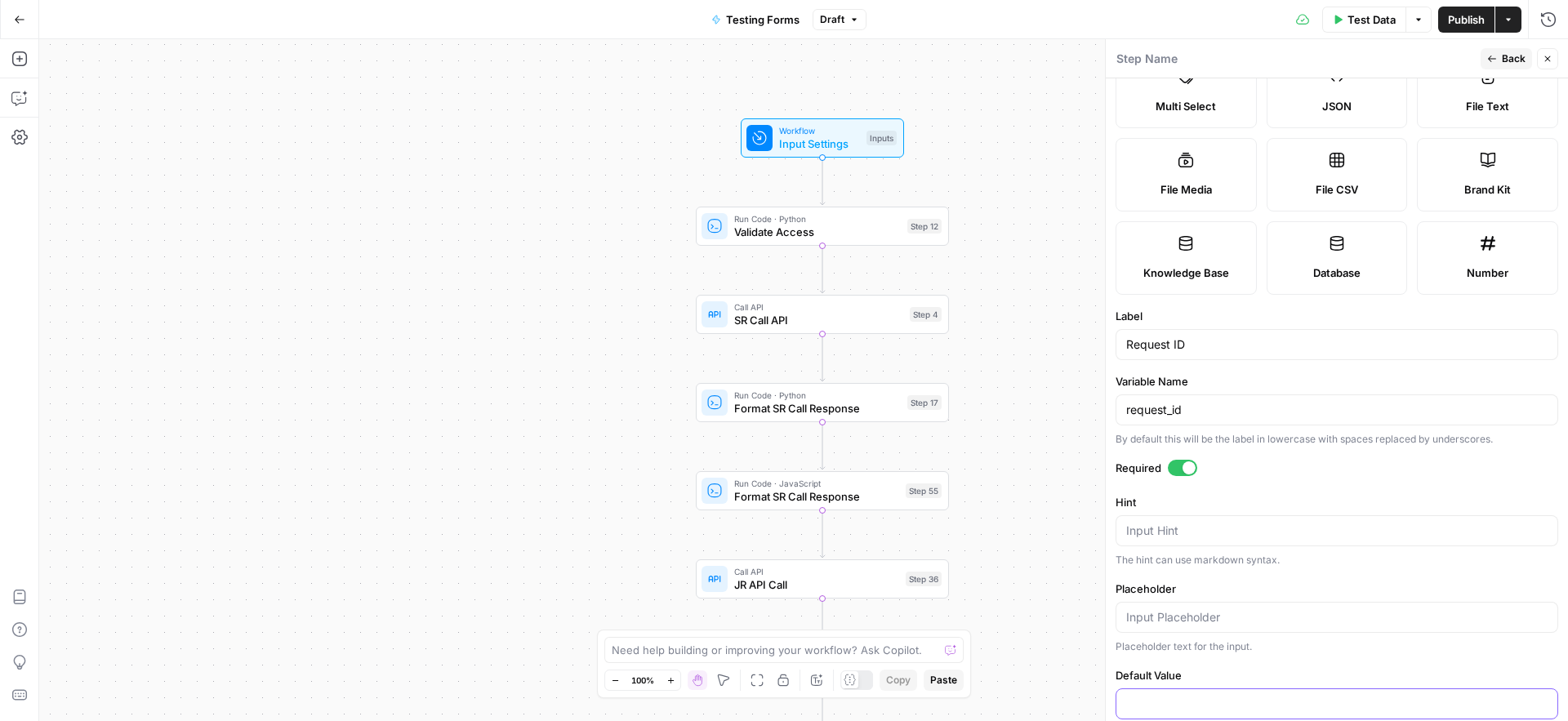
scroll to position [0, 0]
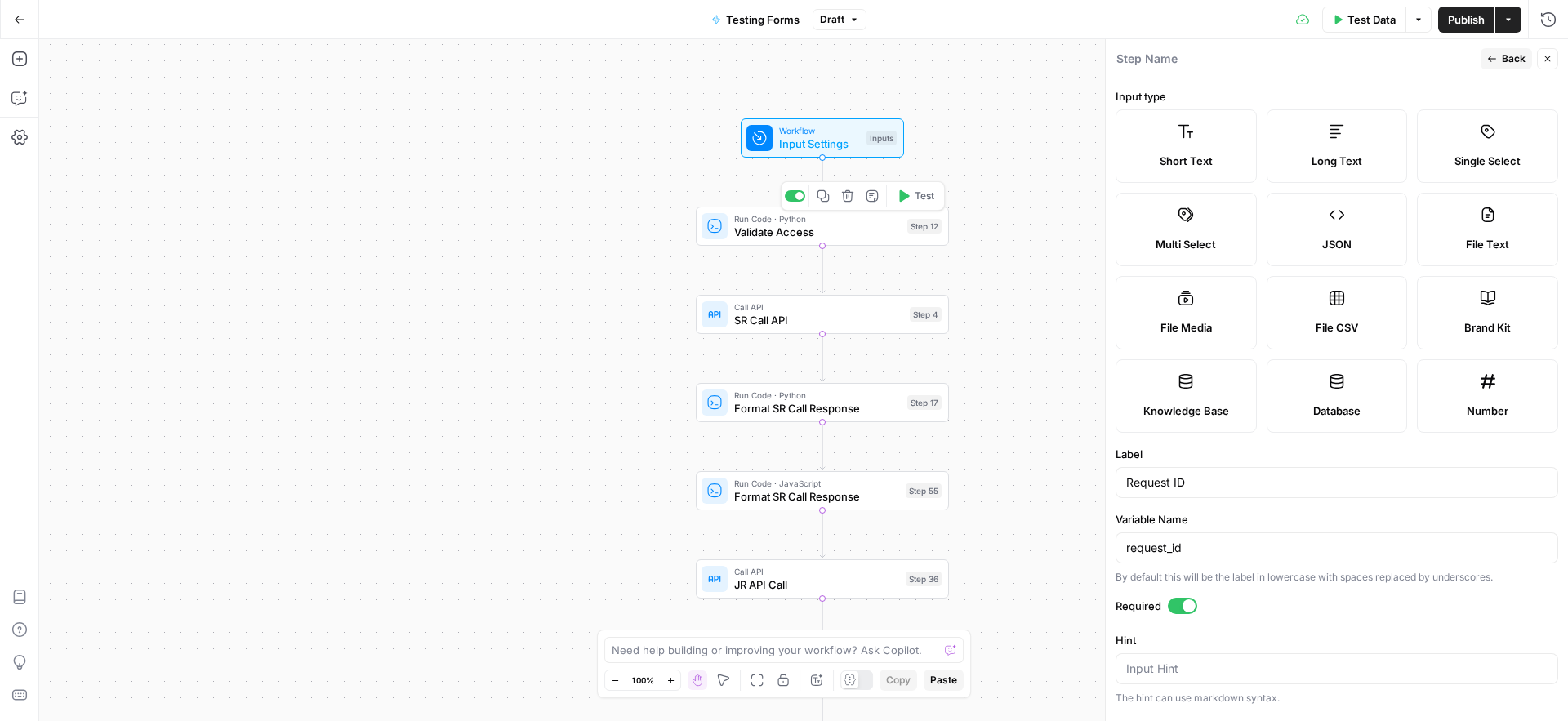
click at [752, 231] on span "Validate Access" at bounding box center [817, 232] width 167 height 17
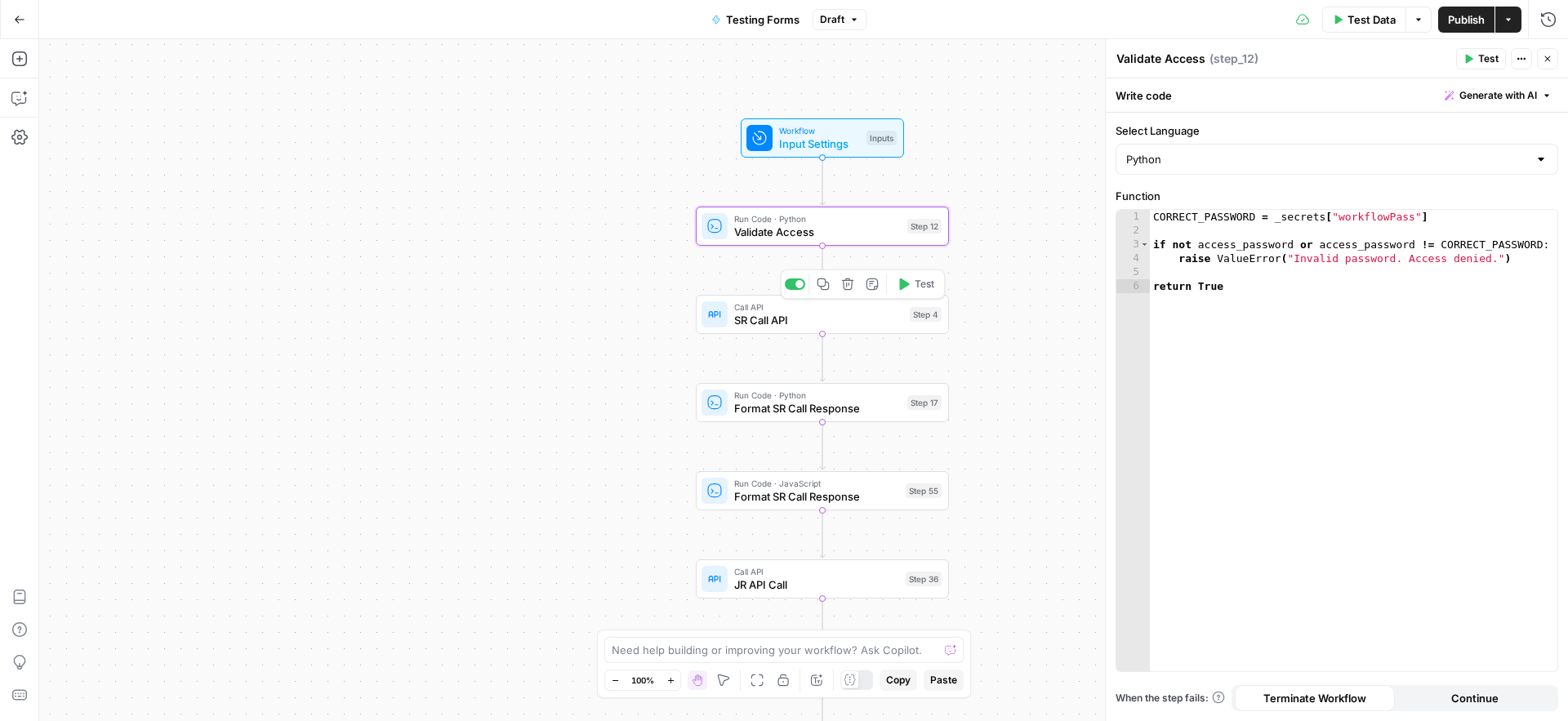
click at [745, 314] on span "SR Call API" at bounding box center [818, 320] width 169 height 17
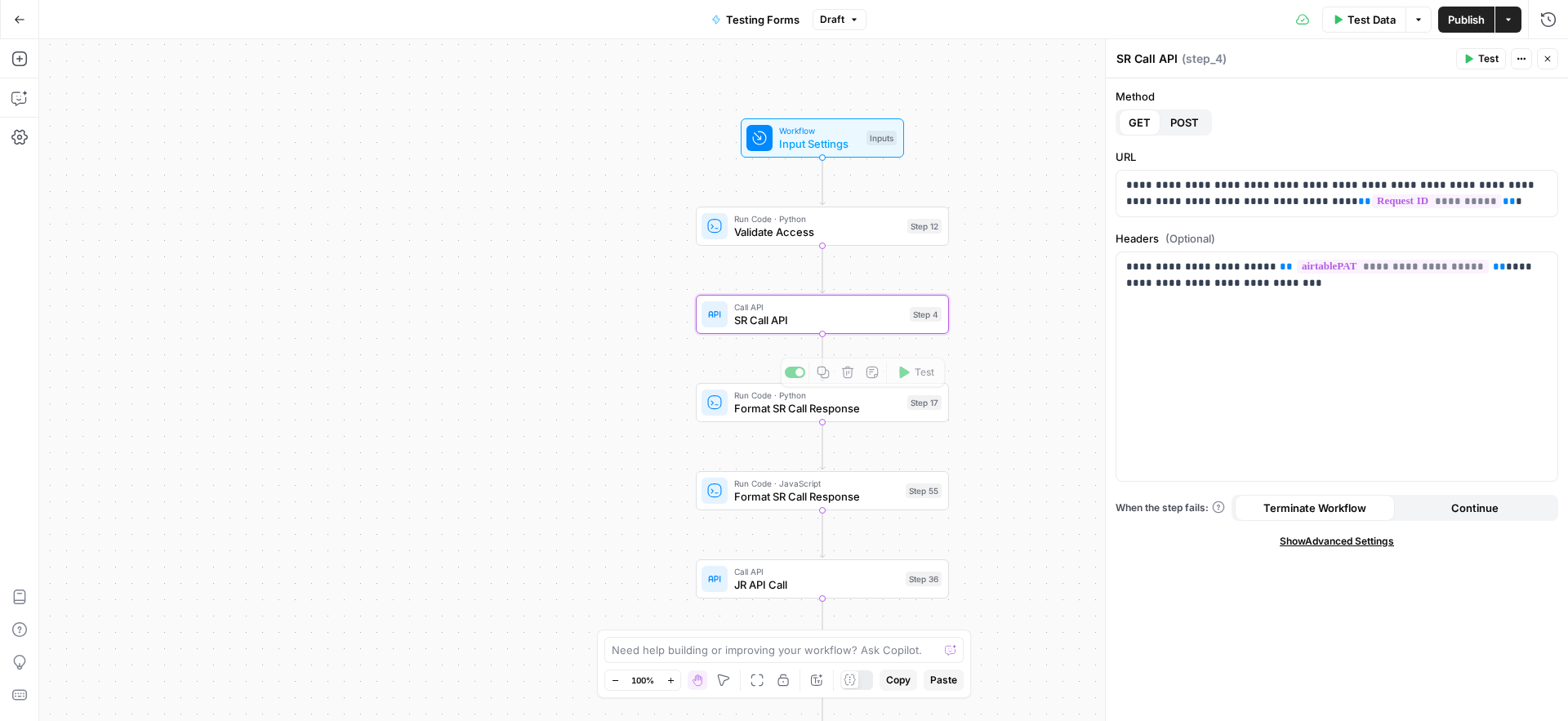
click at [744, 411] on span "Format SR Call Response" at bounding box center [817, 408] width 167 height 17
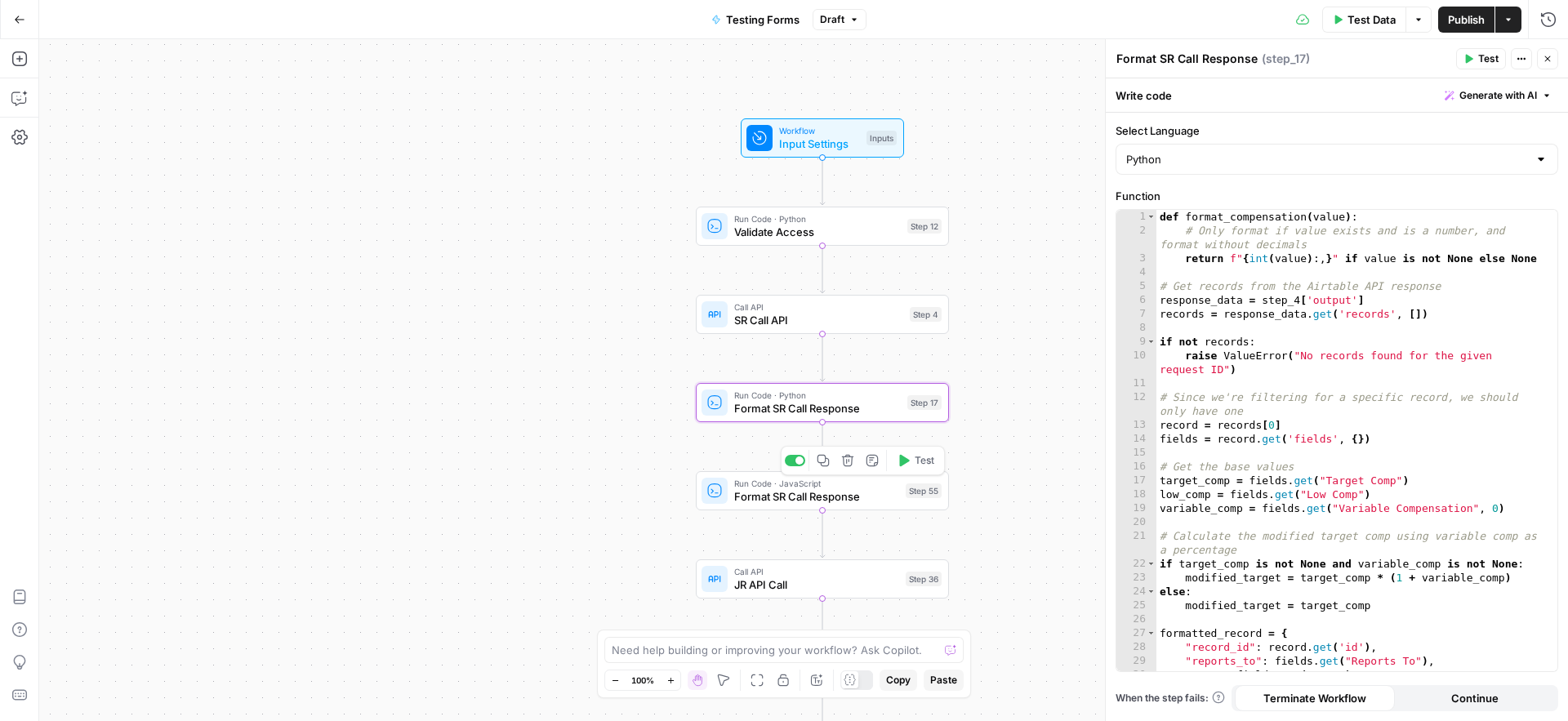
click at [754, 496] on span "Format SR Call Response" at bounding box center [816, 496] width 165 height 17
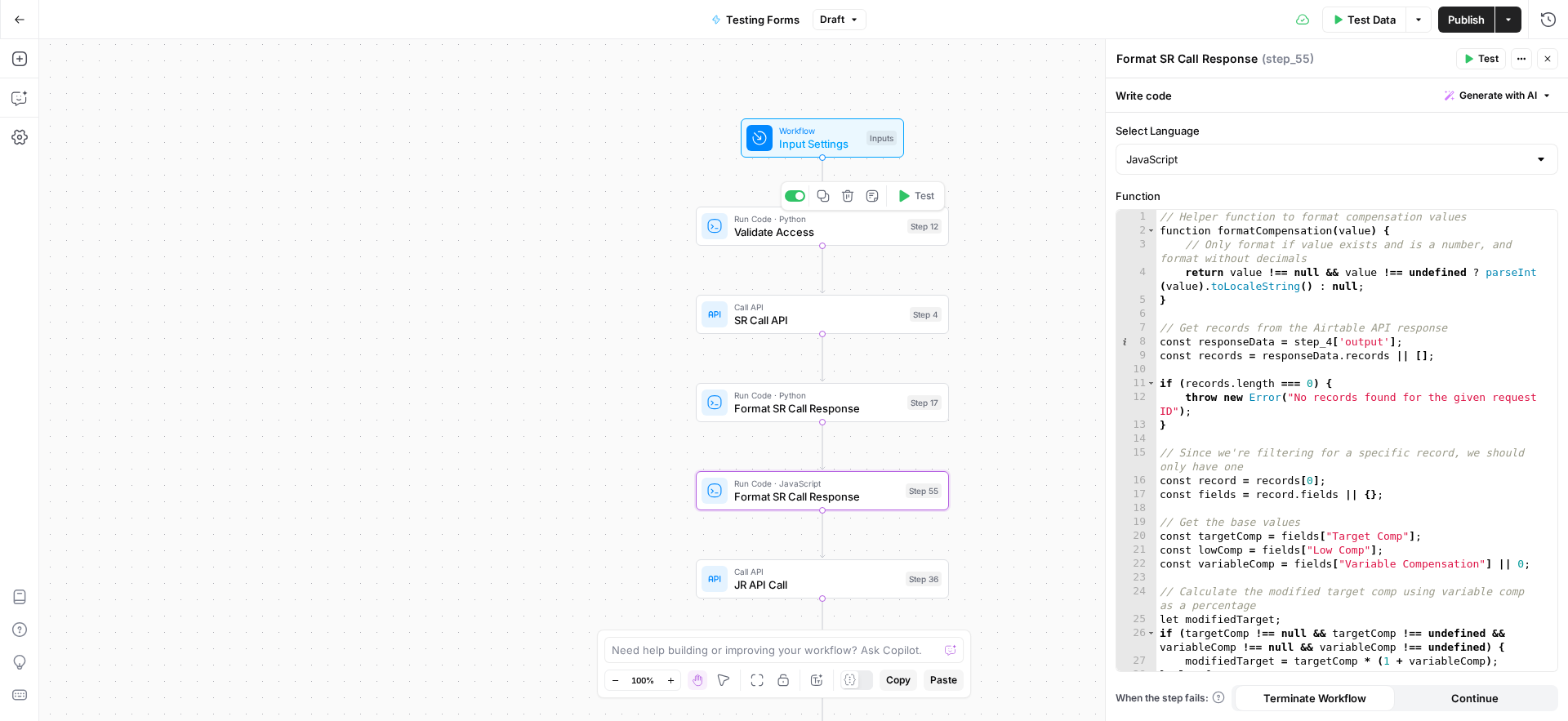
click at [739, 230] on span "Validate Access" at bounding box center [817, 232] width 167 height 17
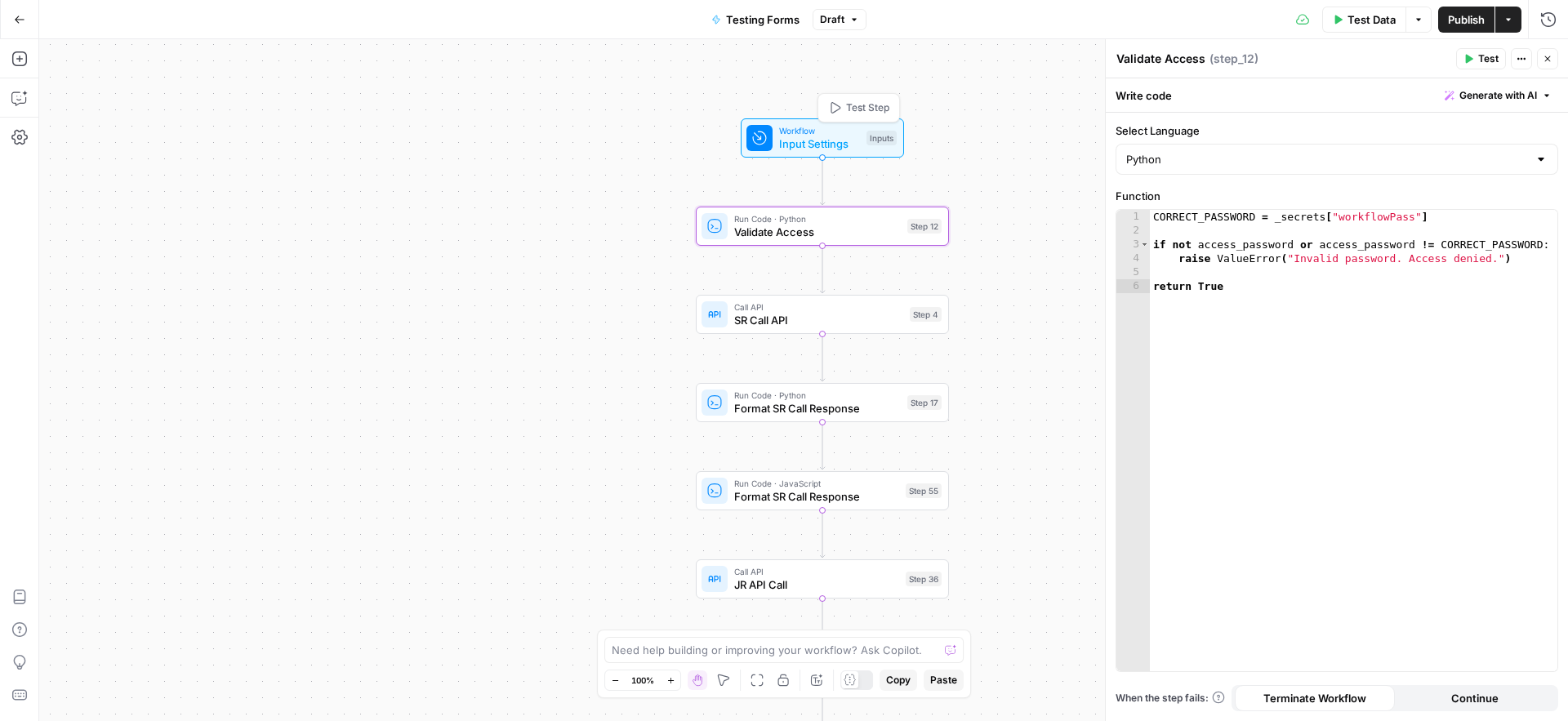
click at [875, 135] on div "Inputs" at bounding box center [881, 138] width 31 height 15
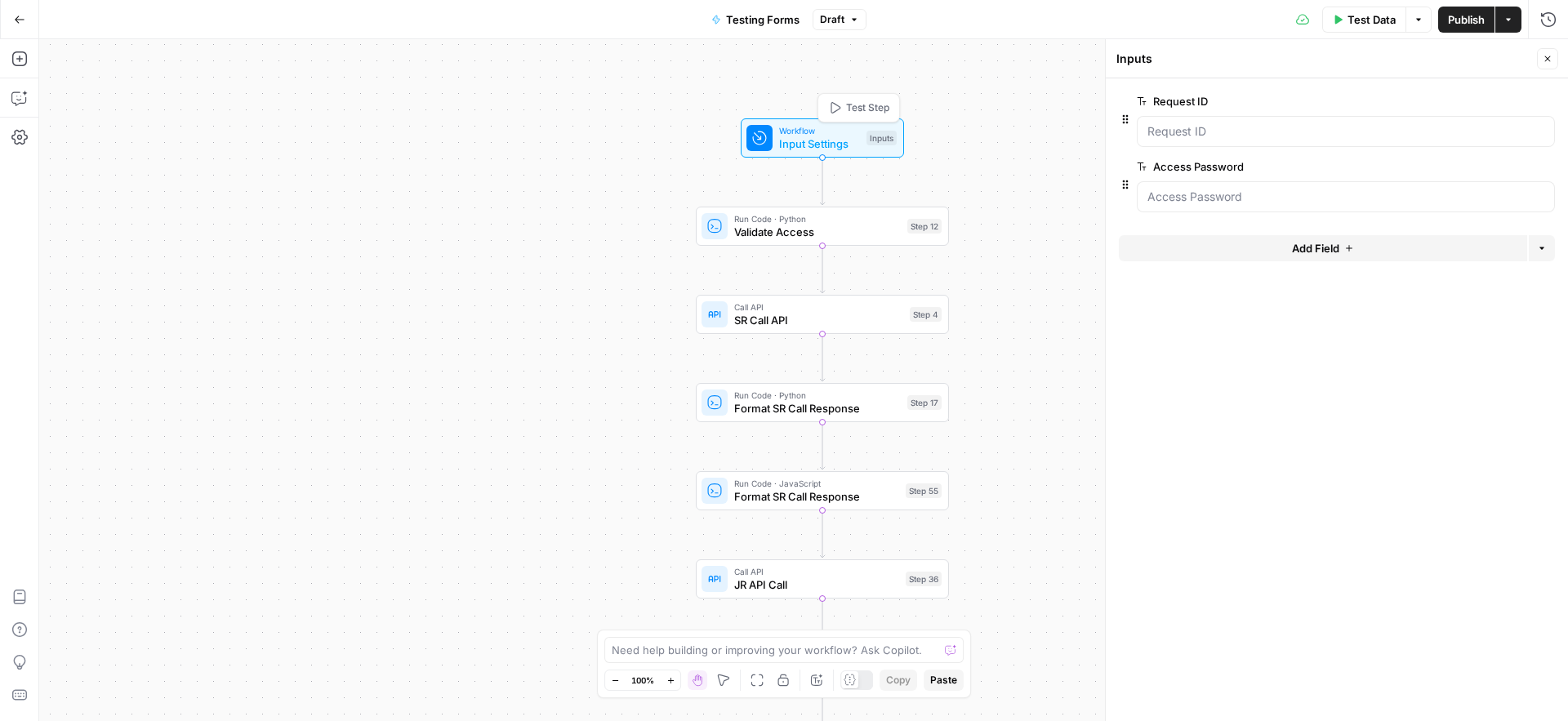
click at [871, 110] on span "Test Step" at bounding box center [868, 108] width 44 height 15
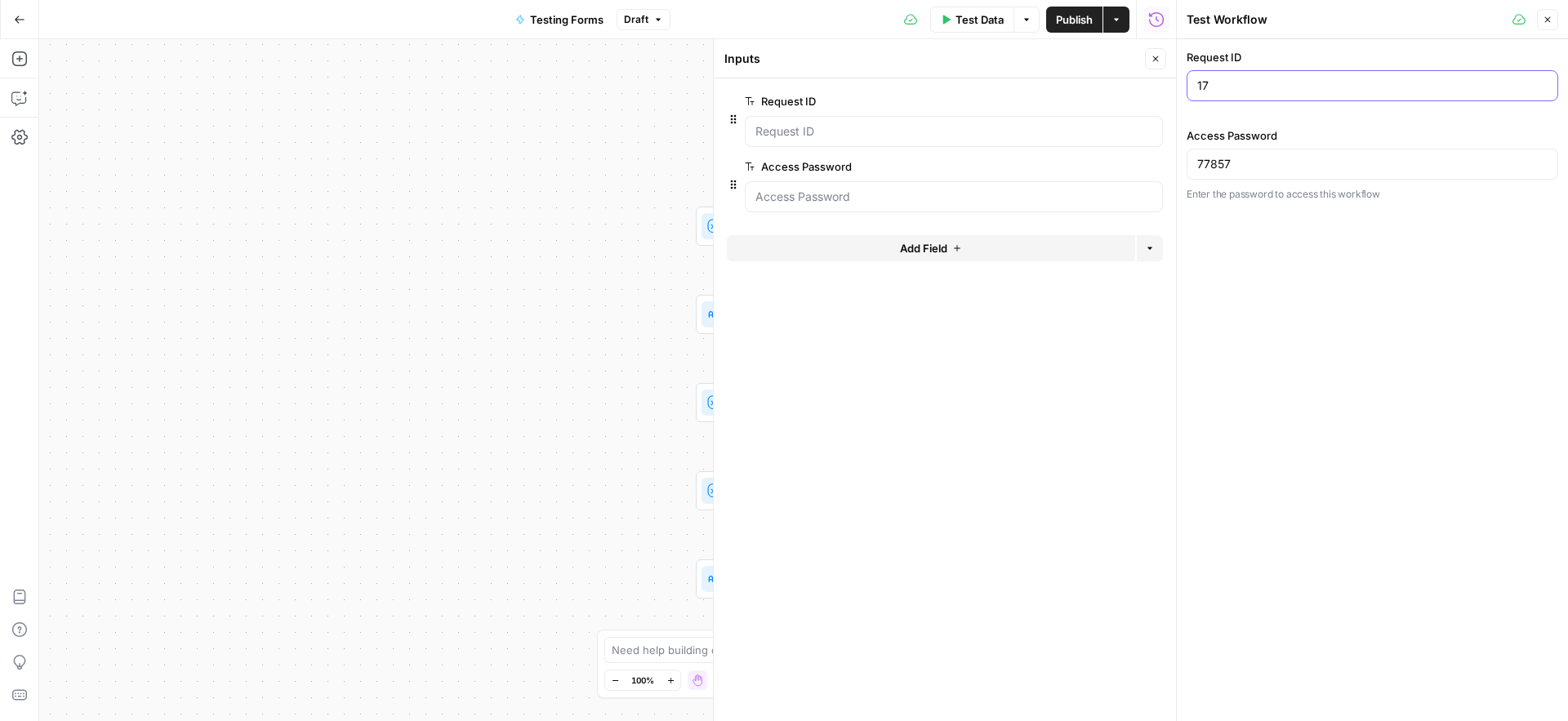
click at [1263, 91] on input "17" at bounding box center [1372, 86] width 351 height 17
click at [1375, 278] on div "Request ID 17 Access Password [SECURITY_DATA] Enter the password to access this…" at bounding box center [1372, 380] width 392 height 682
click at [853, 132] on ID "Request ID" at bounding box center [954, 132] width 397 height 17
click at [1161, 58] on button "Close" at bounding box center [1155, 58] width 21 height 21
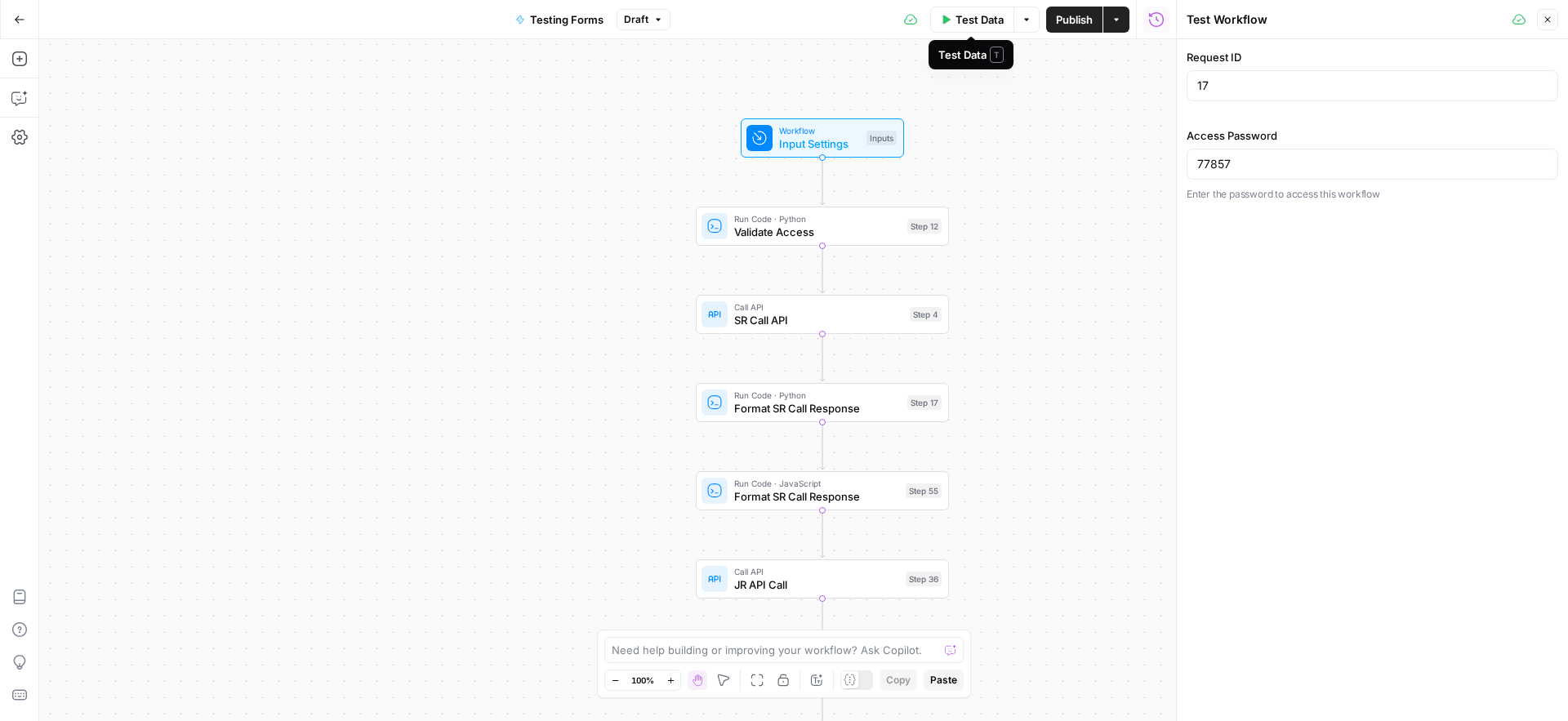
click at [970, 18] on span "Test Data" at bounding box center [980, 19] width 48 height 17
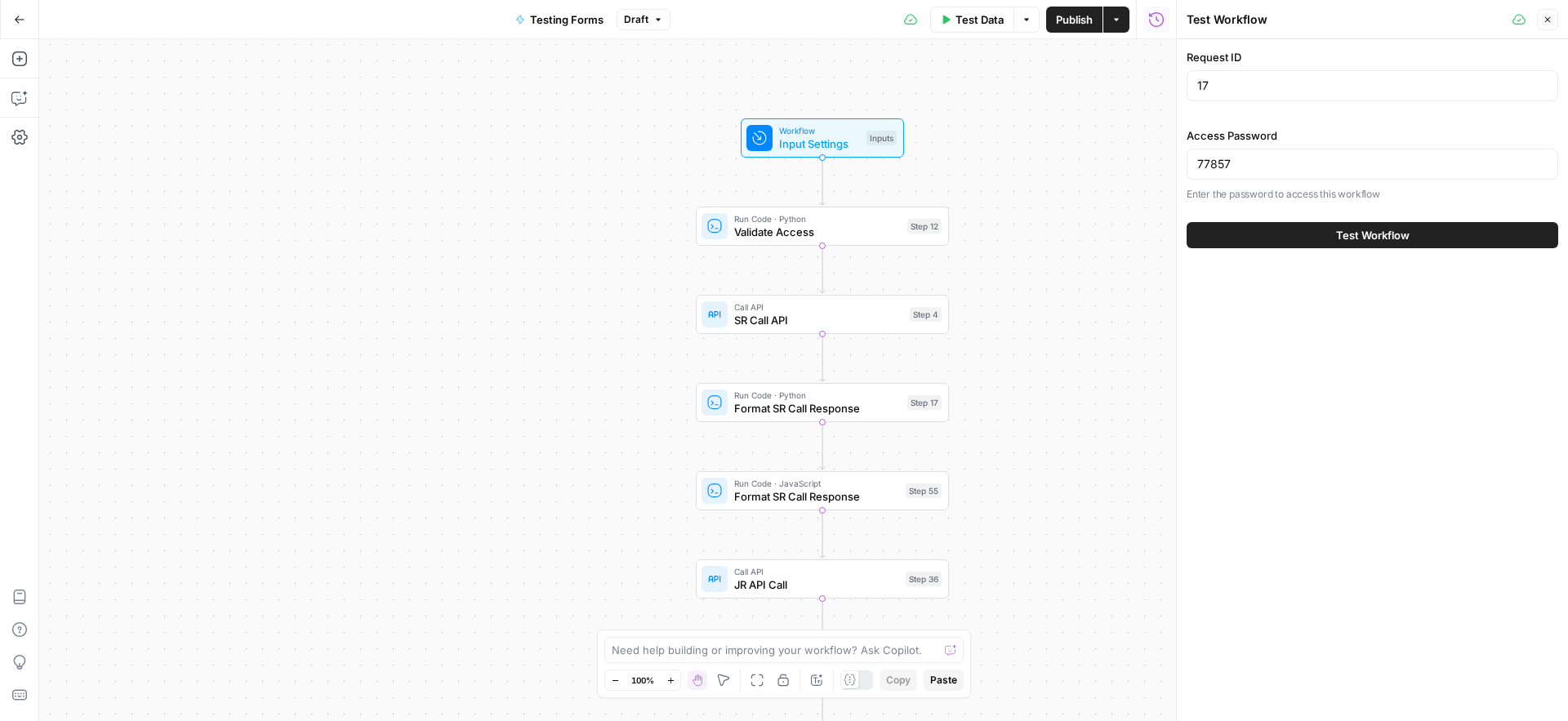
click at [1336, 233] on span "Test Workflow" at bounding box center [1372, 236] width 73 height 17
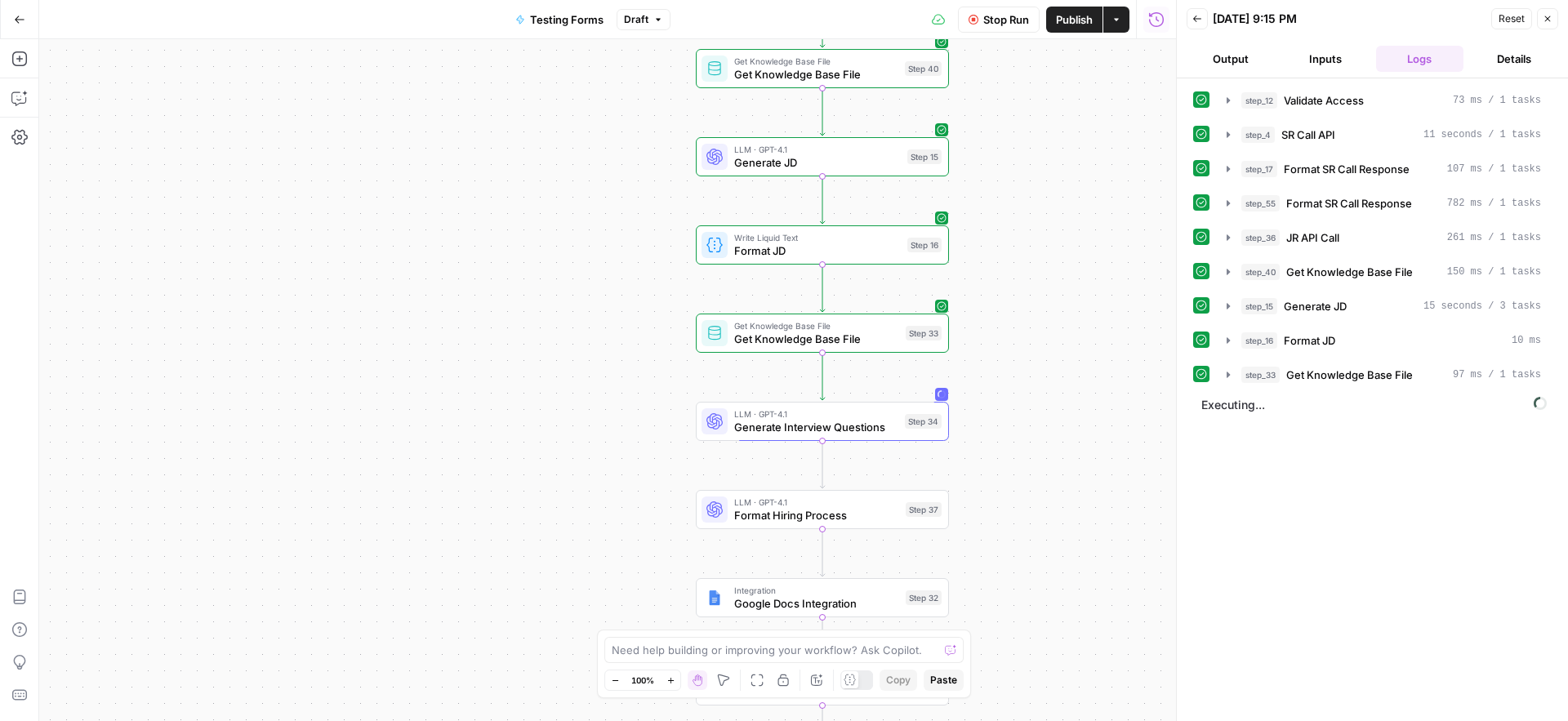
click at [1004, 26] on span "Stop Run" at bounding box center [1006, 19] width 45 height 17
click at [757, 242] on span "Format JD" at bounding box center [817, 251] width 167 height 17
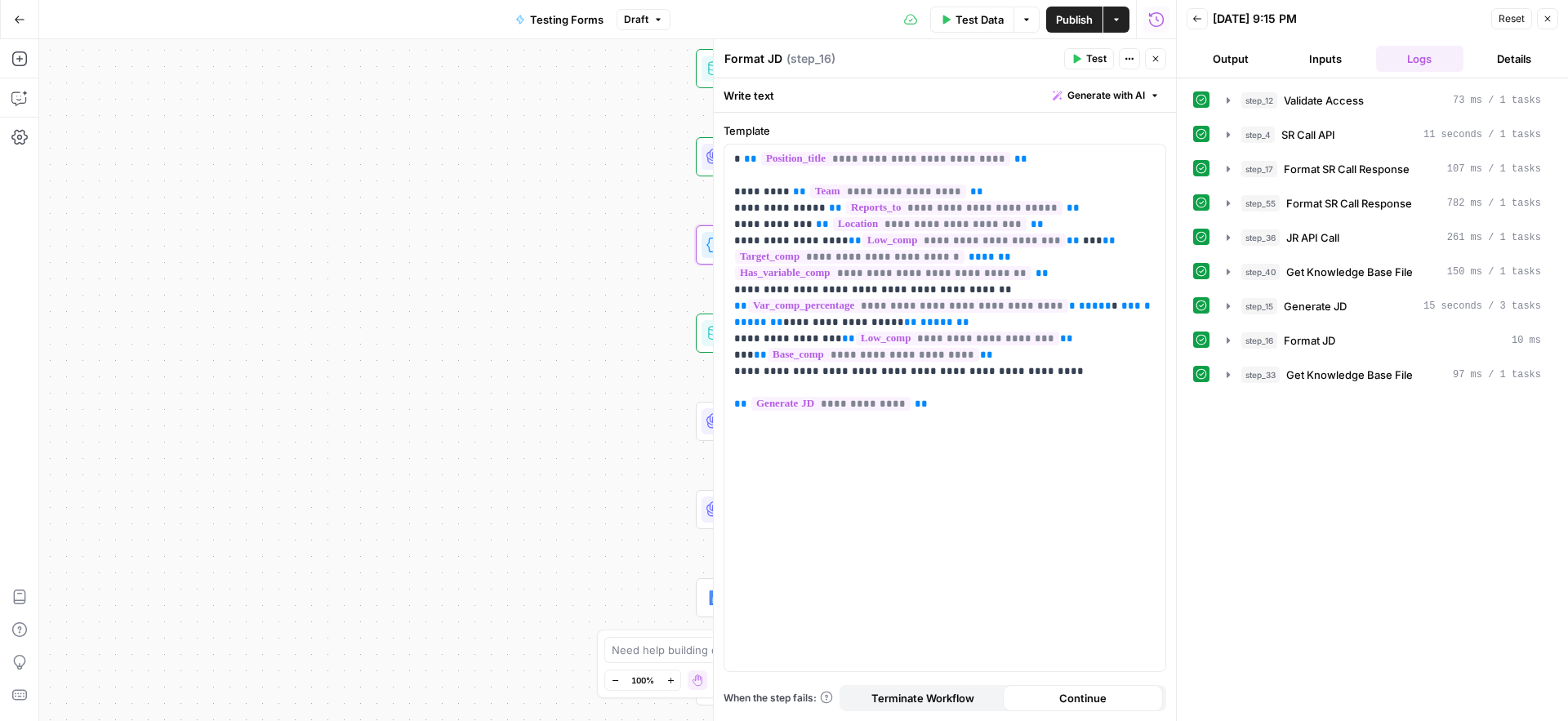
click at [596, 378] on div "Workflow Input Settings Inputs Run Code · Python Validate Access Step 12 Call A…" at bounding box center [607, 380] width 1137 height 682
click at [606, 371] on div "Workflow Input Settings Inputs Run Code · Python Validate Access Step 12 Call A…" at bounding box center [607, 380] width 1137 height 682
click at [1153, 59] on icon "button" at bounding box center [1155, 58] width 10 height 10
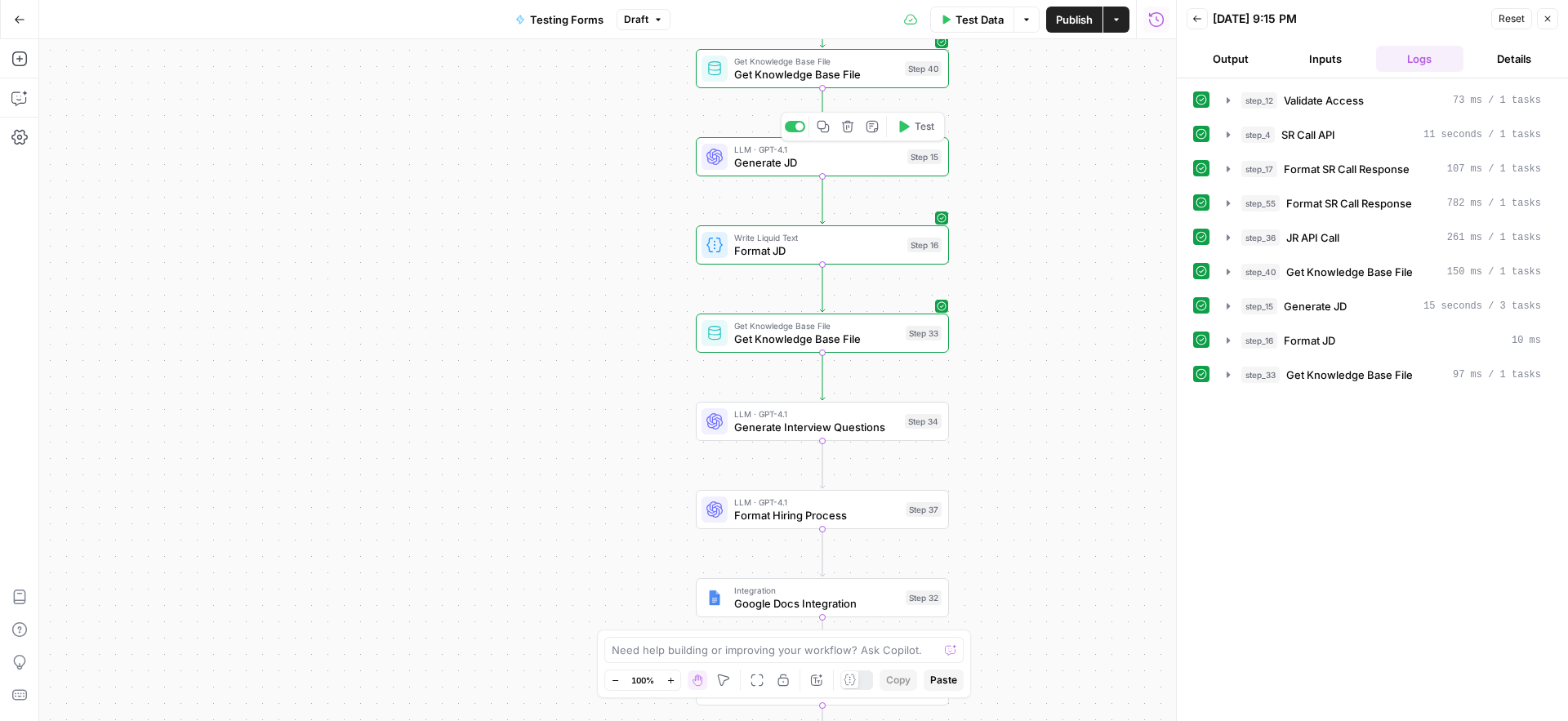
click at [775, 154] on span "Generate JD" at bounding box center [817, 162] width 167 height 17
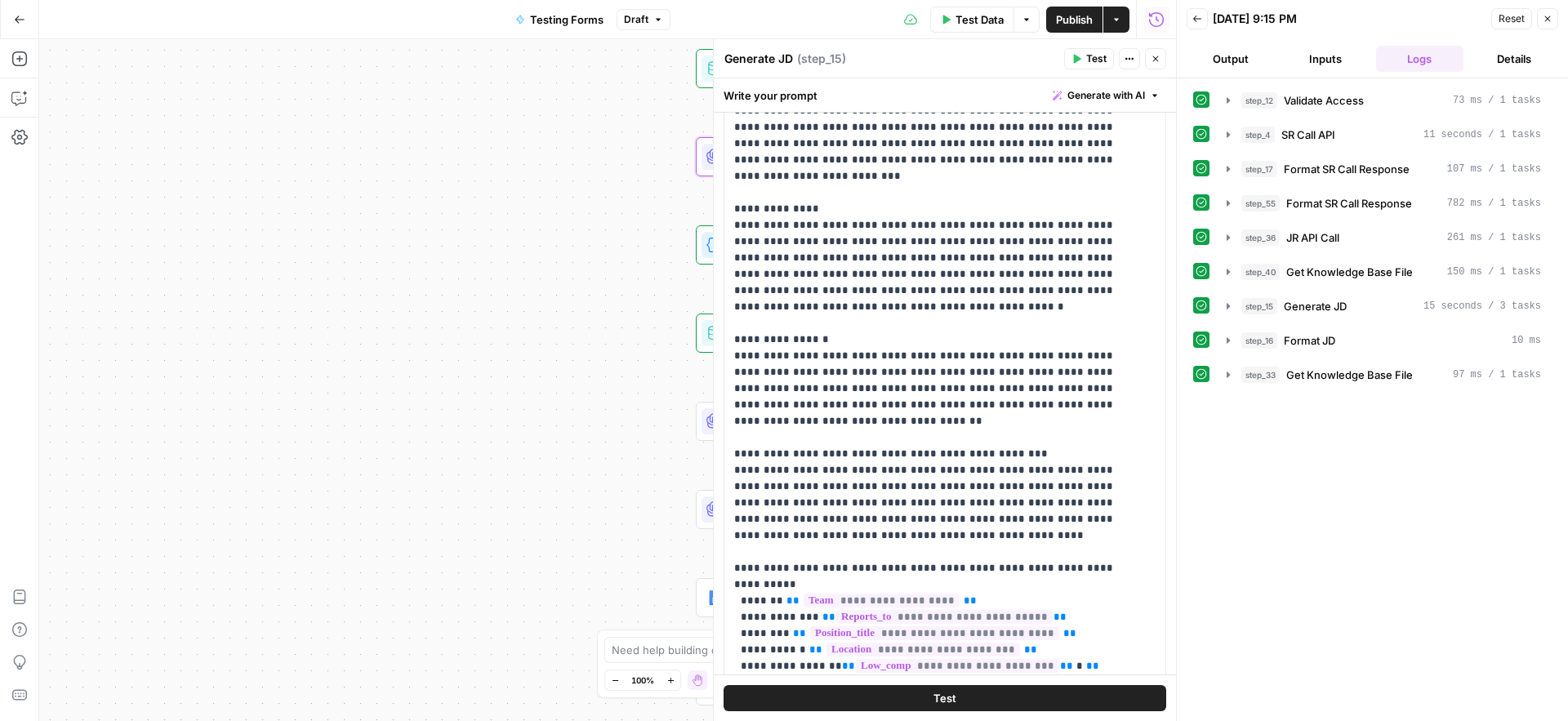
scroll to position [151, 0]
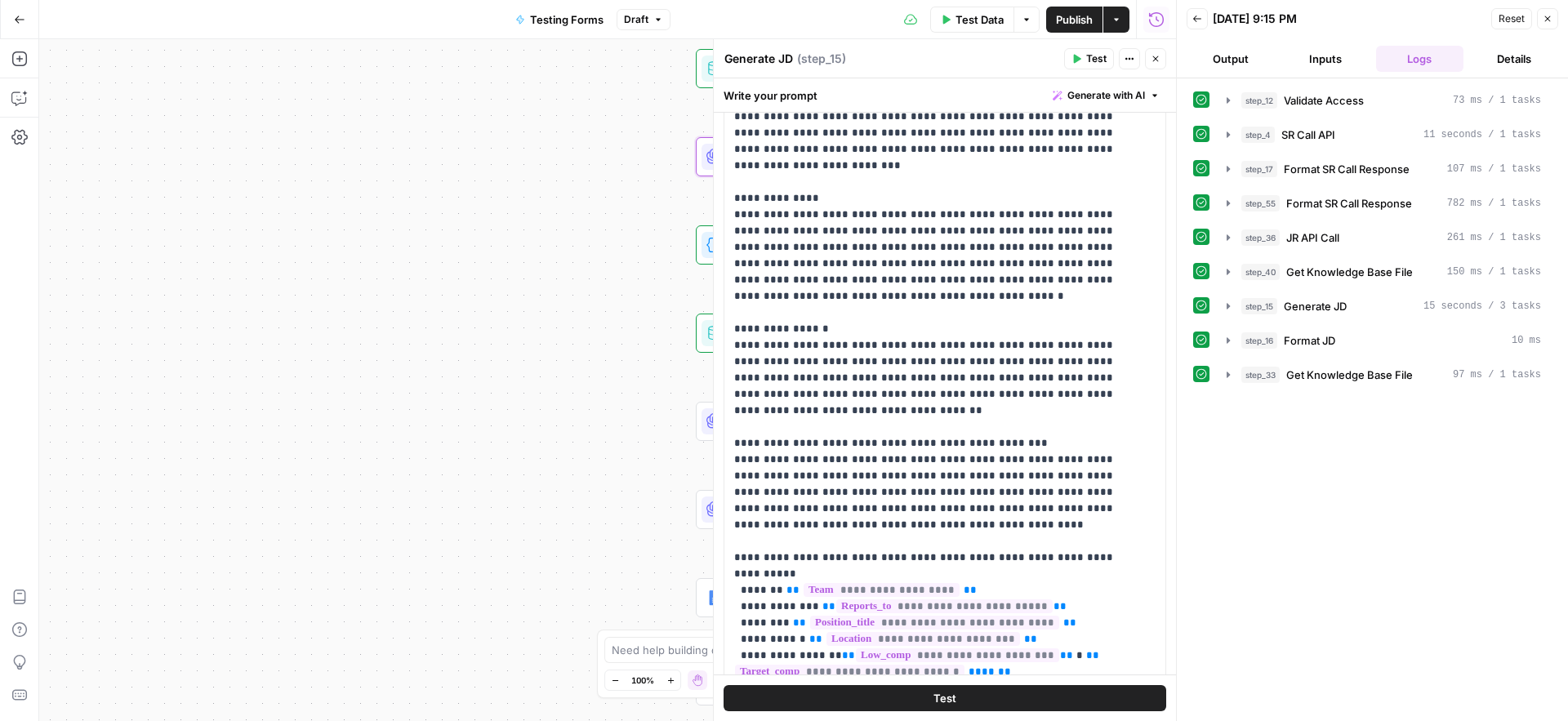
click at [602, 534] on div "Workflow Input Settings Inputs Run Code · Python Validate Access Step 12 Call A…" at bounding box center [607, 380] width 1137 height 682
click at [1099, 59] on span "Test" at bounding box center [1096, 58] width 20 height 15
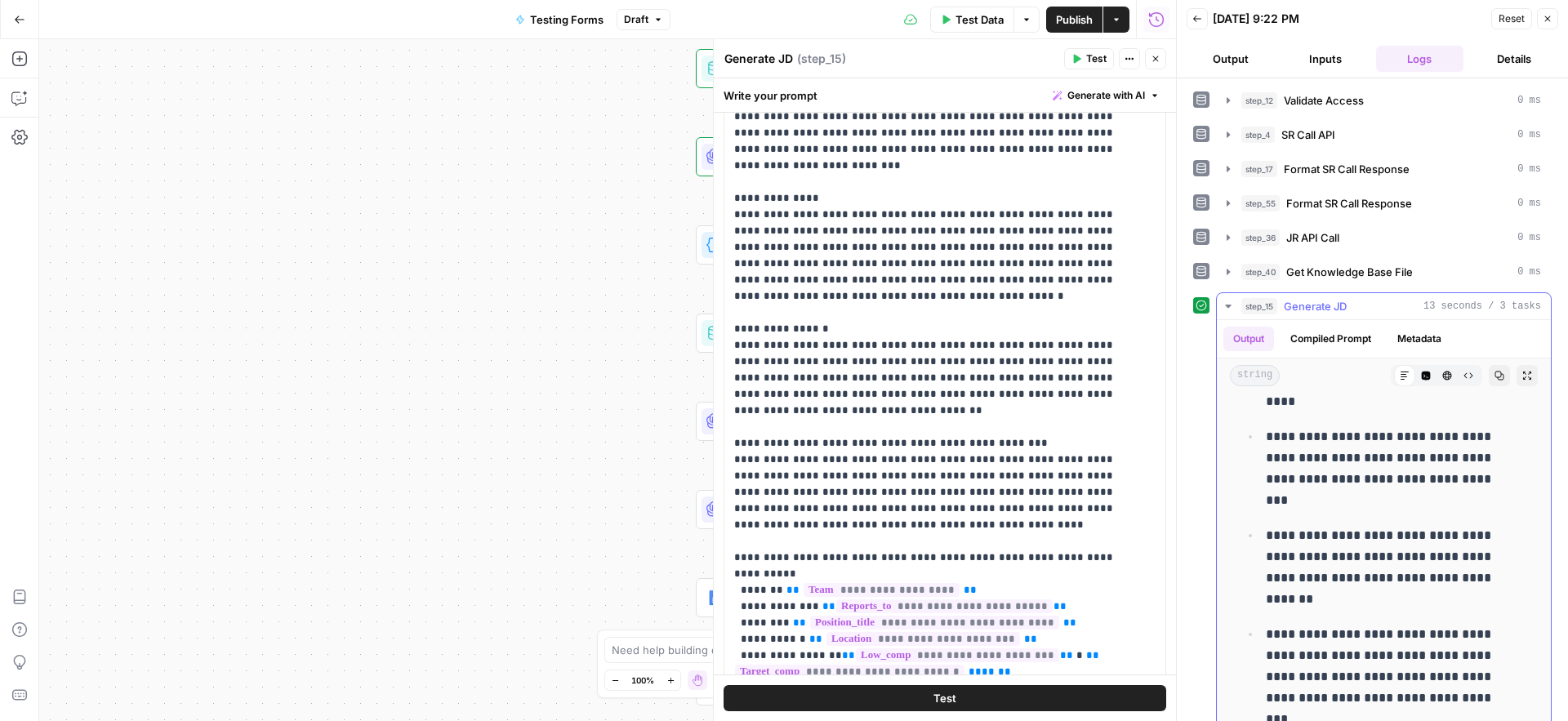
scroll to position [17, 0]
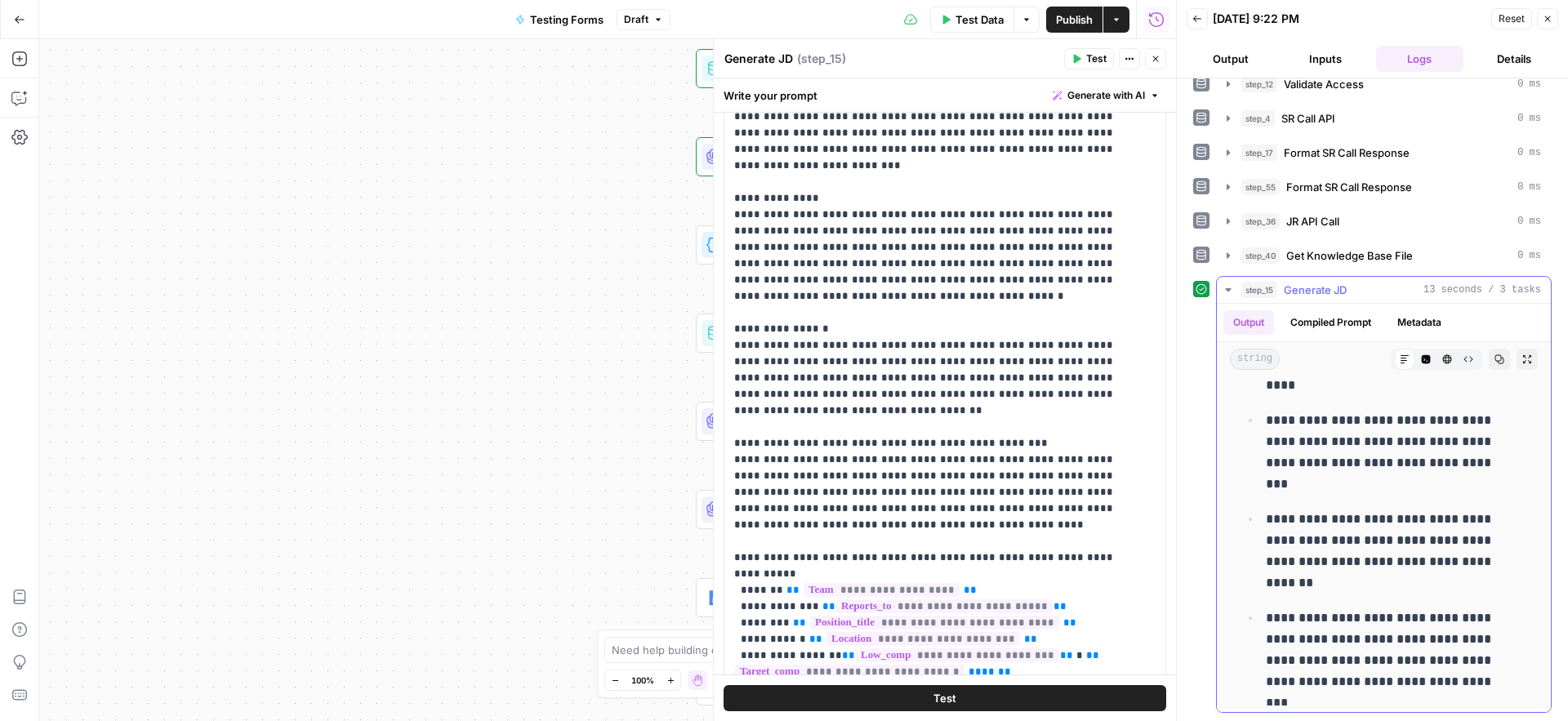
click at [1338, 318] on button "Compiled Prompt" at bounding box center [1330, 322] width 100 height 24
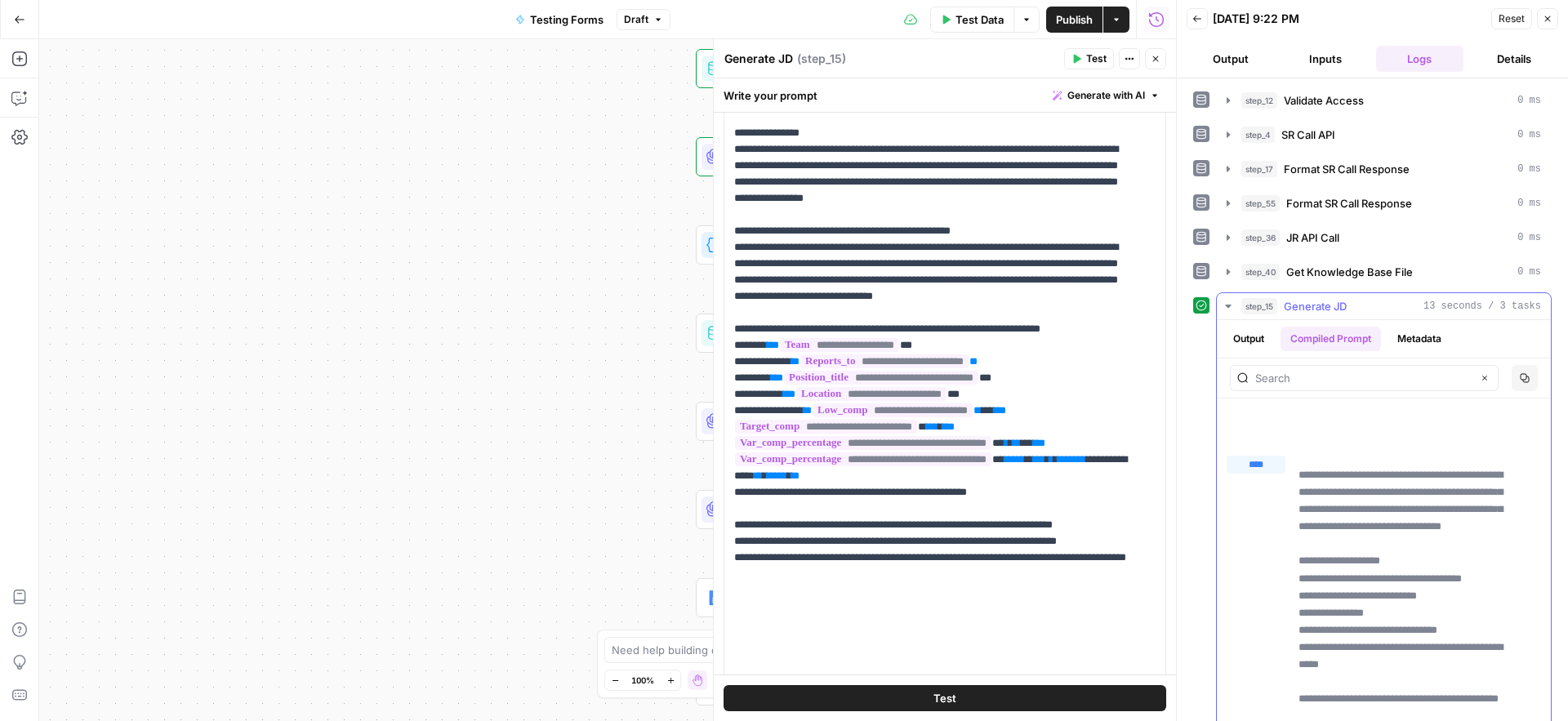
scroll to position [1951, 0]
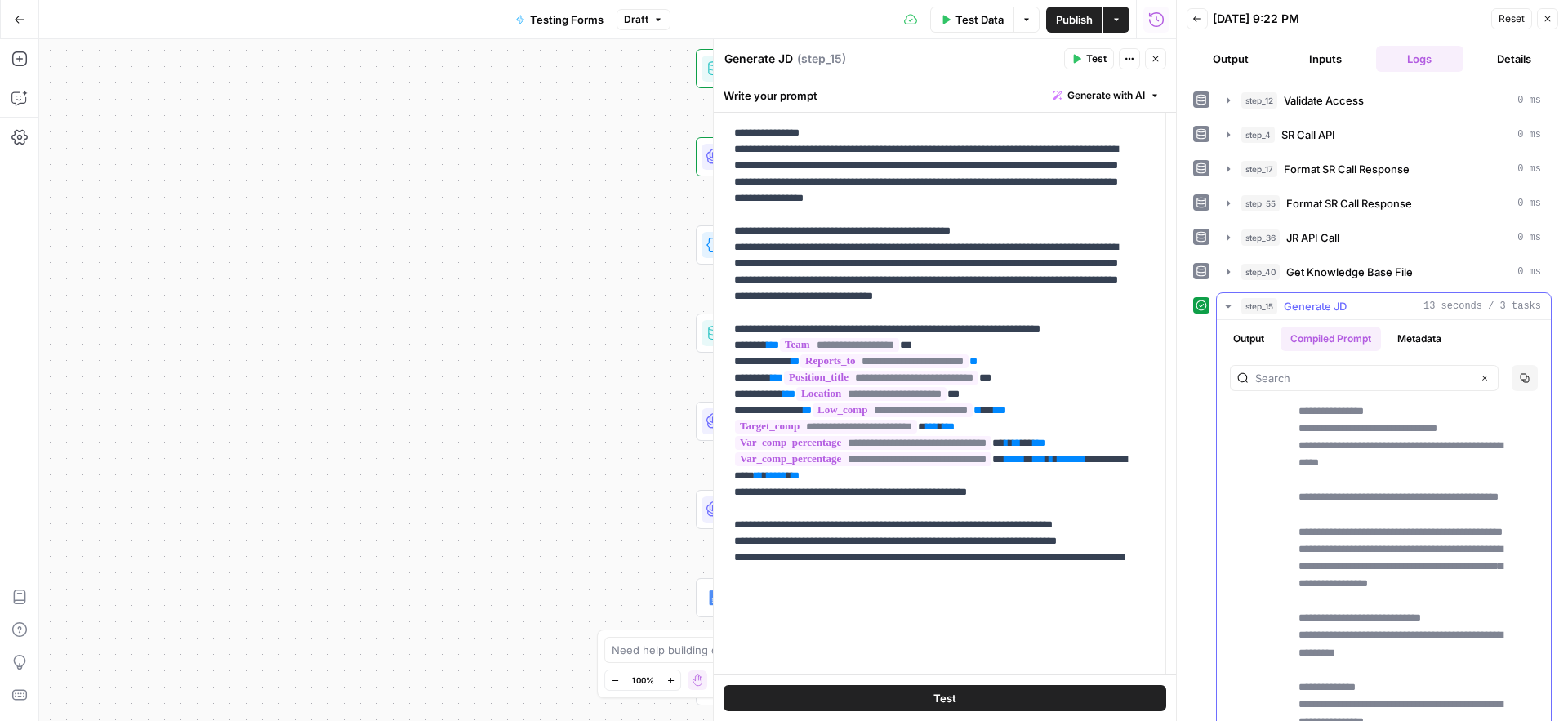
click at [1381, 451] on p "**********" at bounding box center [1407, 600] width 218 height 673
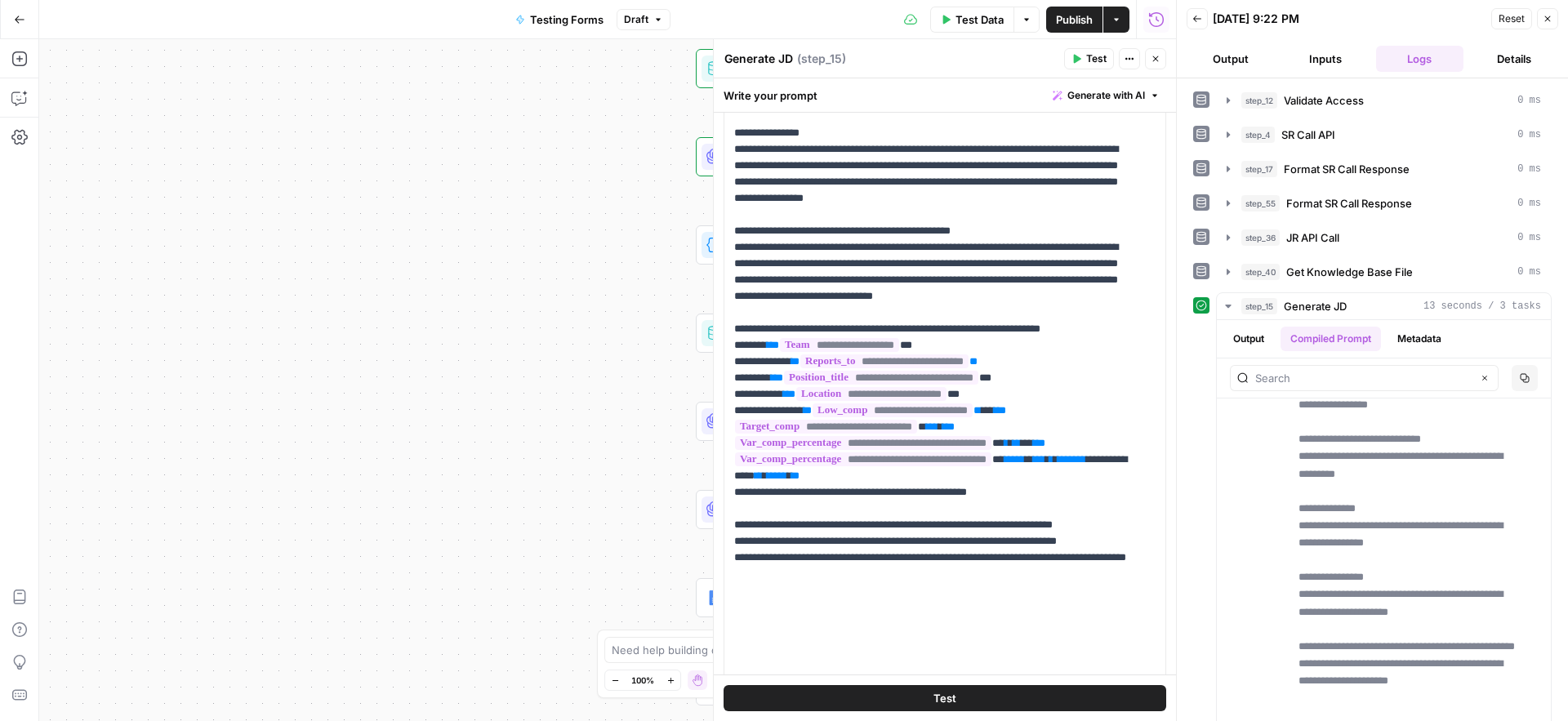
click at [563, 385] on div "Workflow Input Settings Inputs Run Code · Python Validate Access Step 12 Call A…" at bounding box center [607, 380] width 1137 height 682
click at [1151, 56] on icon "button" at bounding box center [1155, 58] width 10 height 10
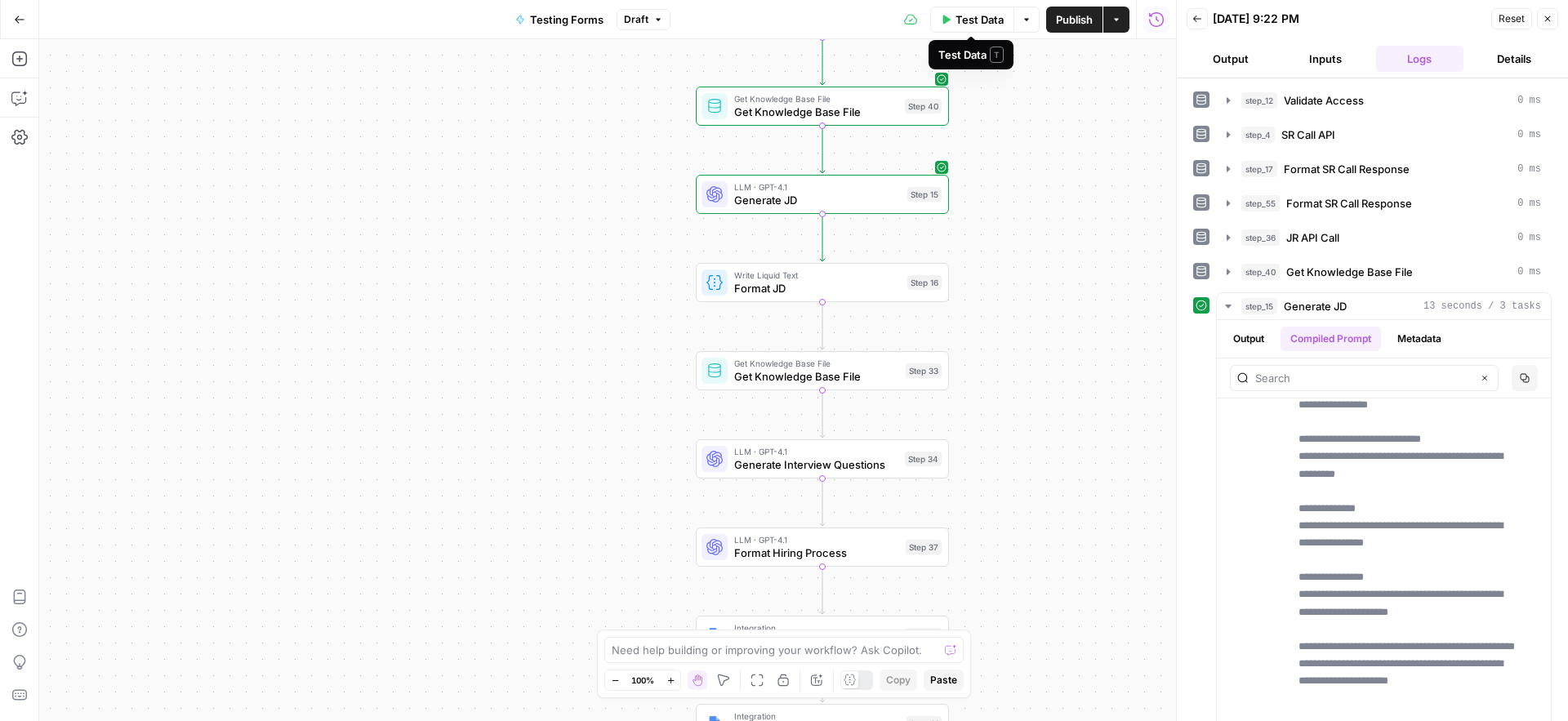
click at [983, 18] on span "Test Data" at bounding box center [980, 19] width 48 height 17
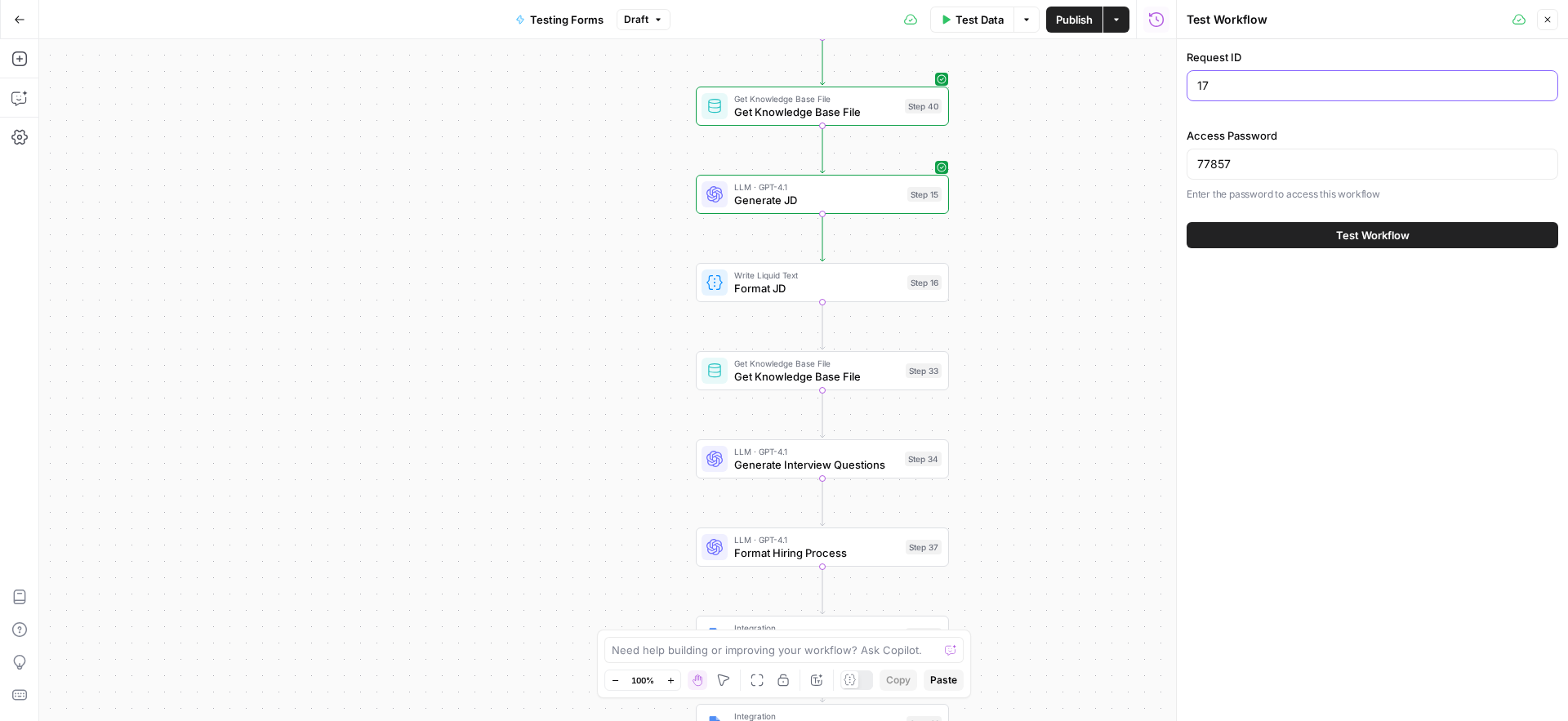
click at [1227, 81] on input "17" at bounding box center [1372, 86] width 351 height 17
click at [730, 283] on div "Write Liquid Text Format JD Step 16 Copy step Delete step Add Note Test" at bounding box center [821, 283] width 240 height 28
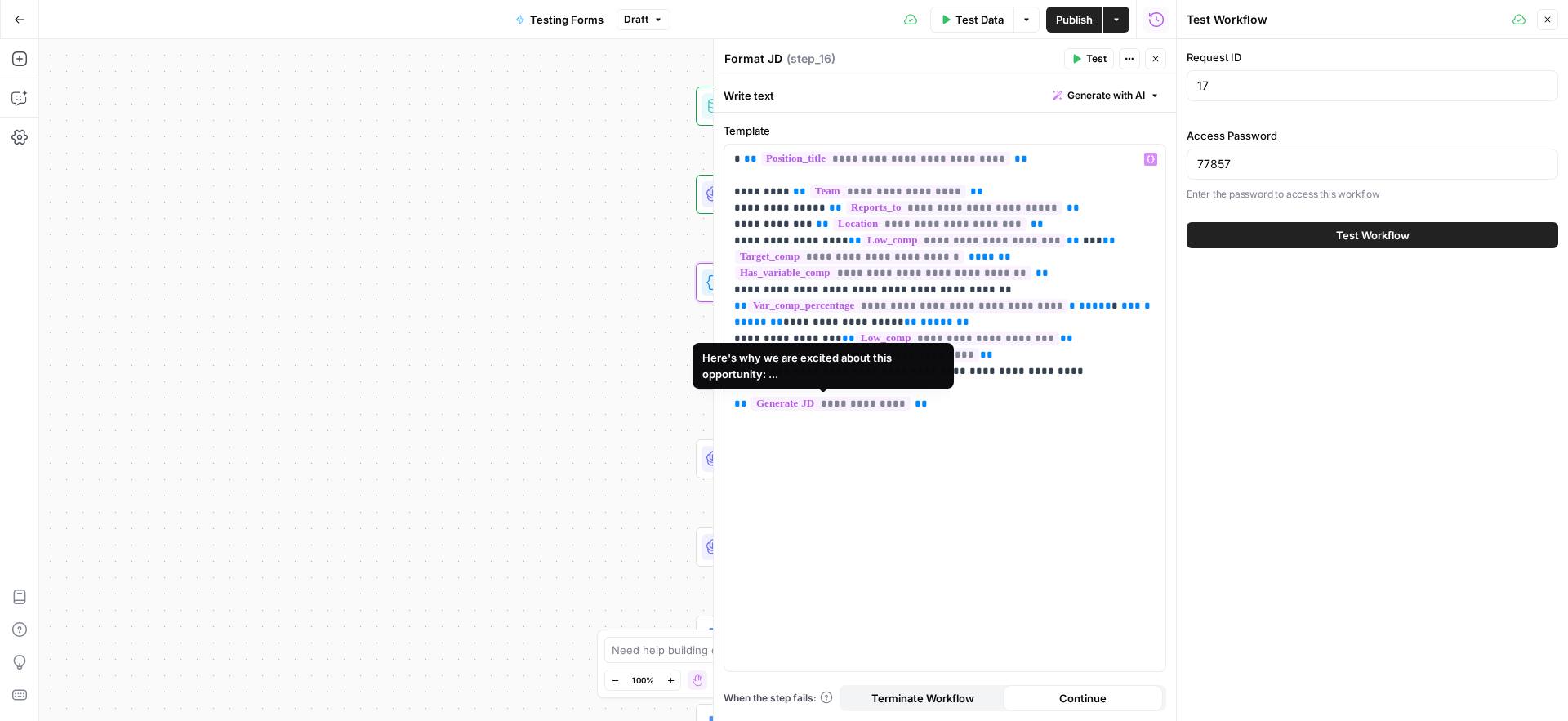
click at [583, 341] on div "Workflow Input Settings Inputs Run Code · Python Validate Access Step 12 Call A…" at bounding box center [607, 380] width 1137 height 682
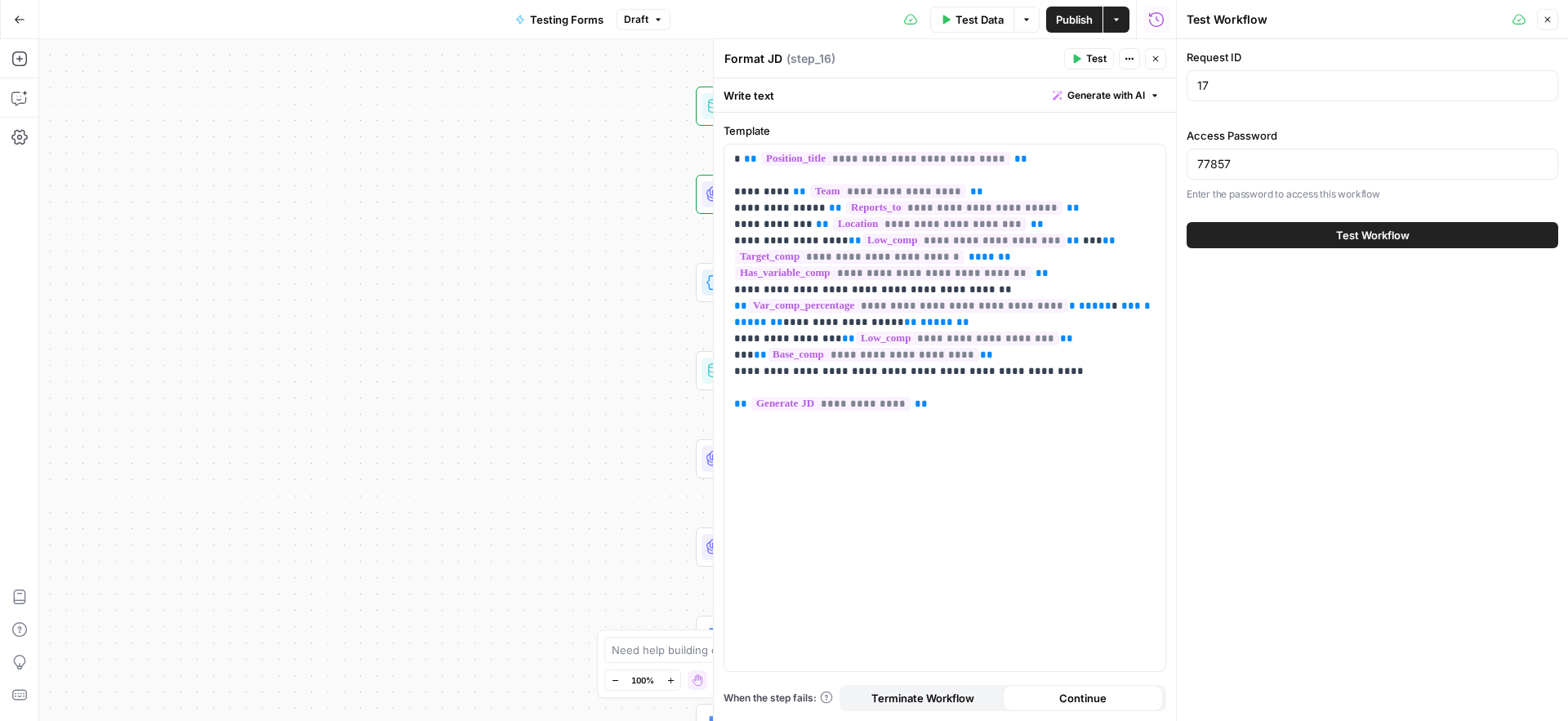
click at [1160, 58] on span "Close" at bounding box center [1160, 58] width 1 height 1
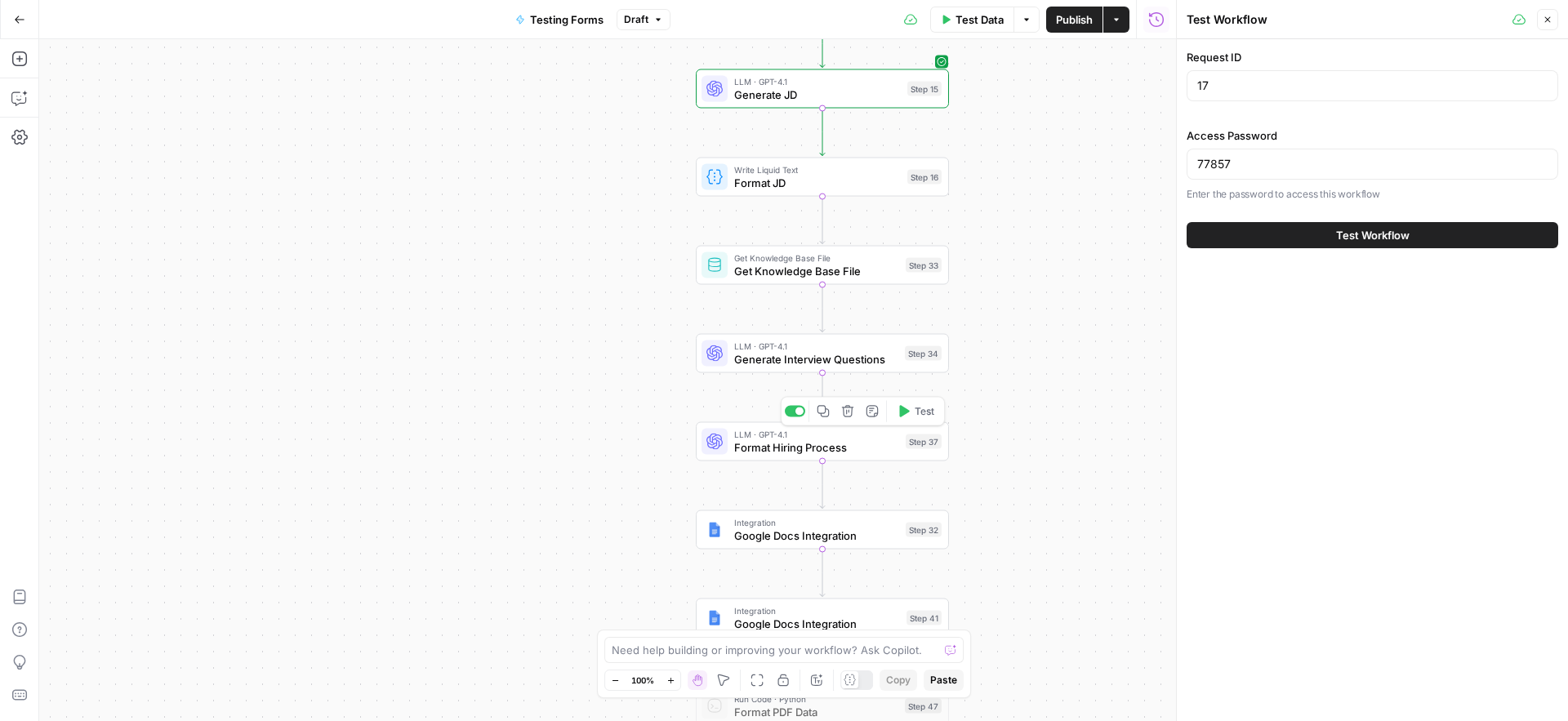
click at [746, 450] on span "Format Hiring Process" at bounding box center [816, 447] width 165 height 17
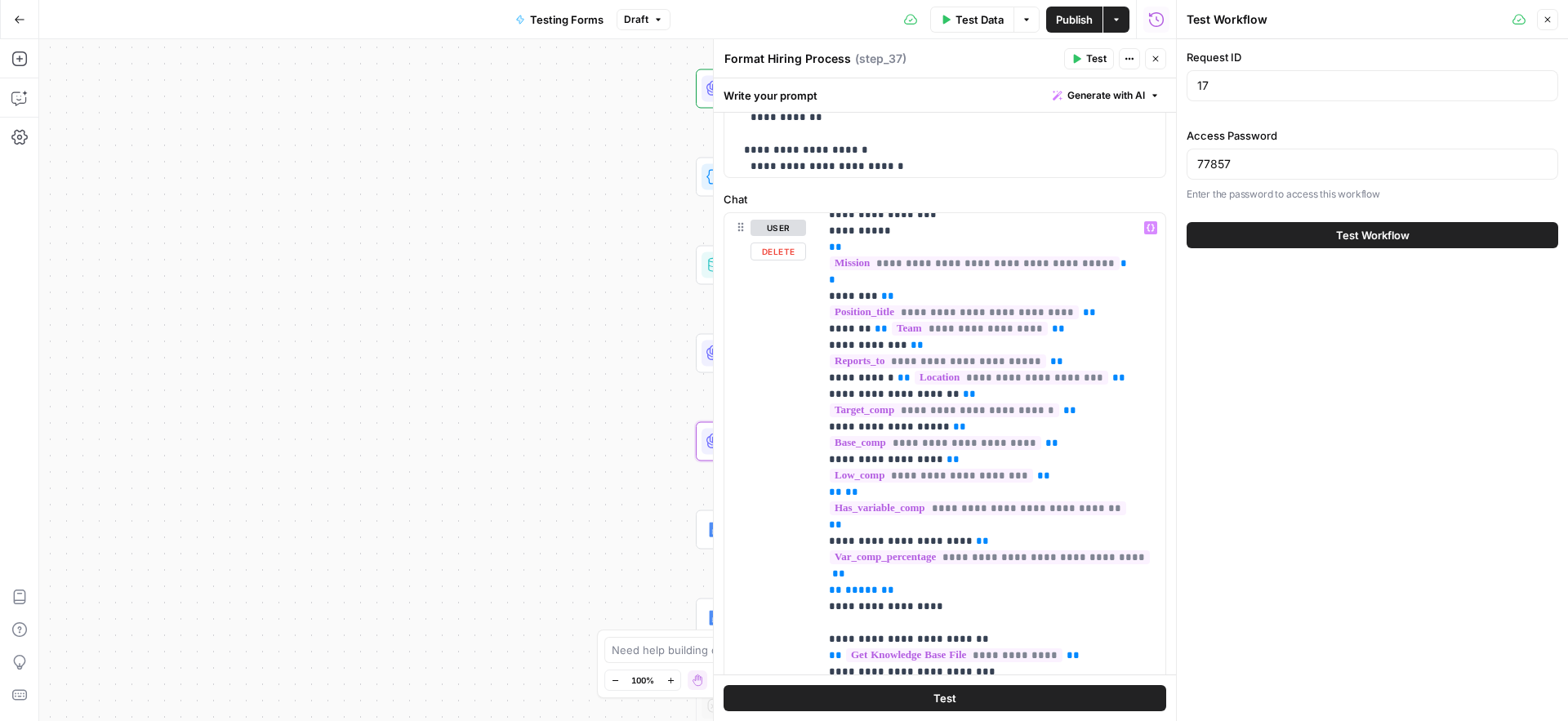
scroll to position [698, 0]
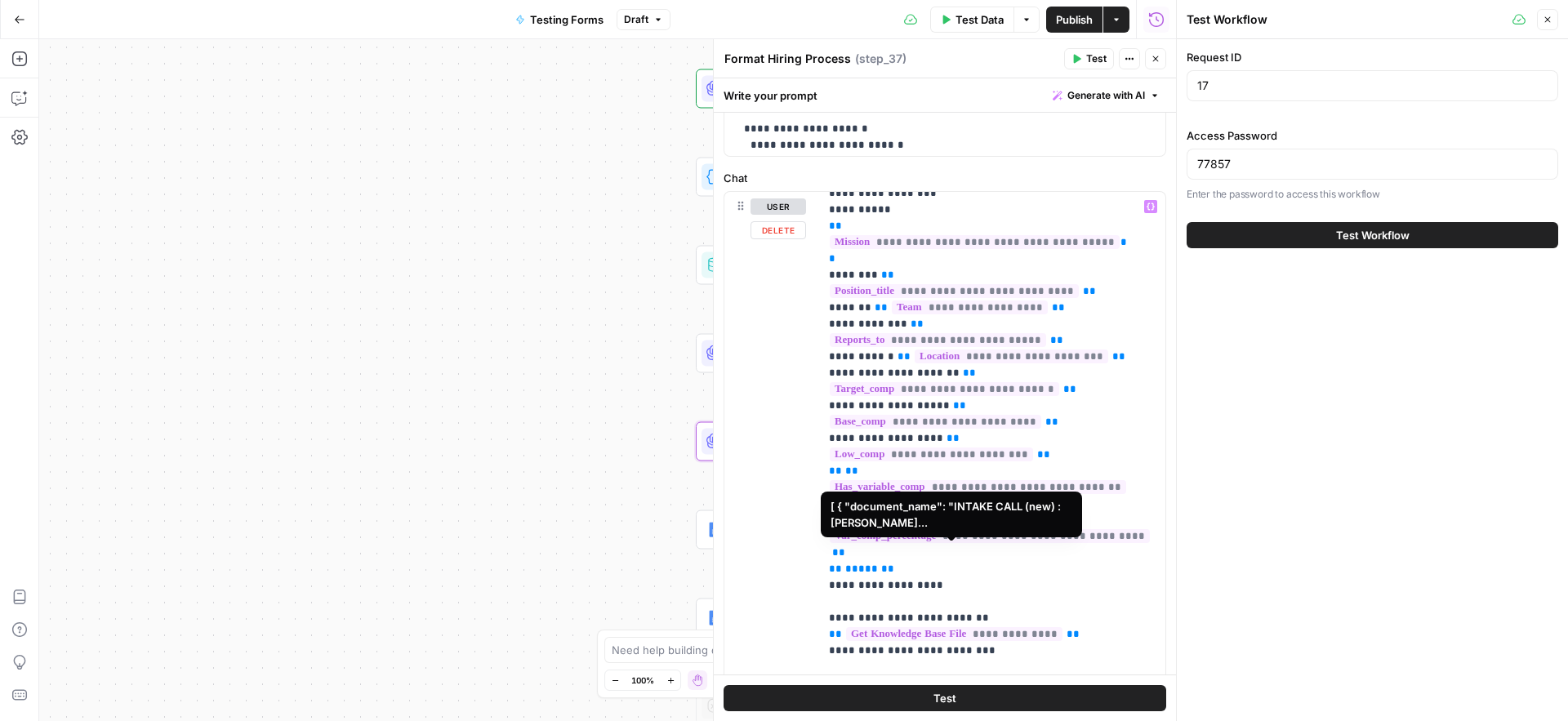
click at [875, 627] on span "**********" at bounding box center [954, 634] width 216 height 14
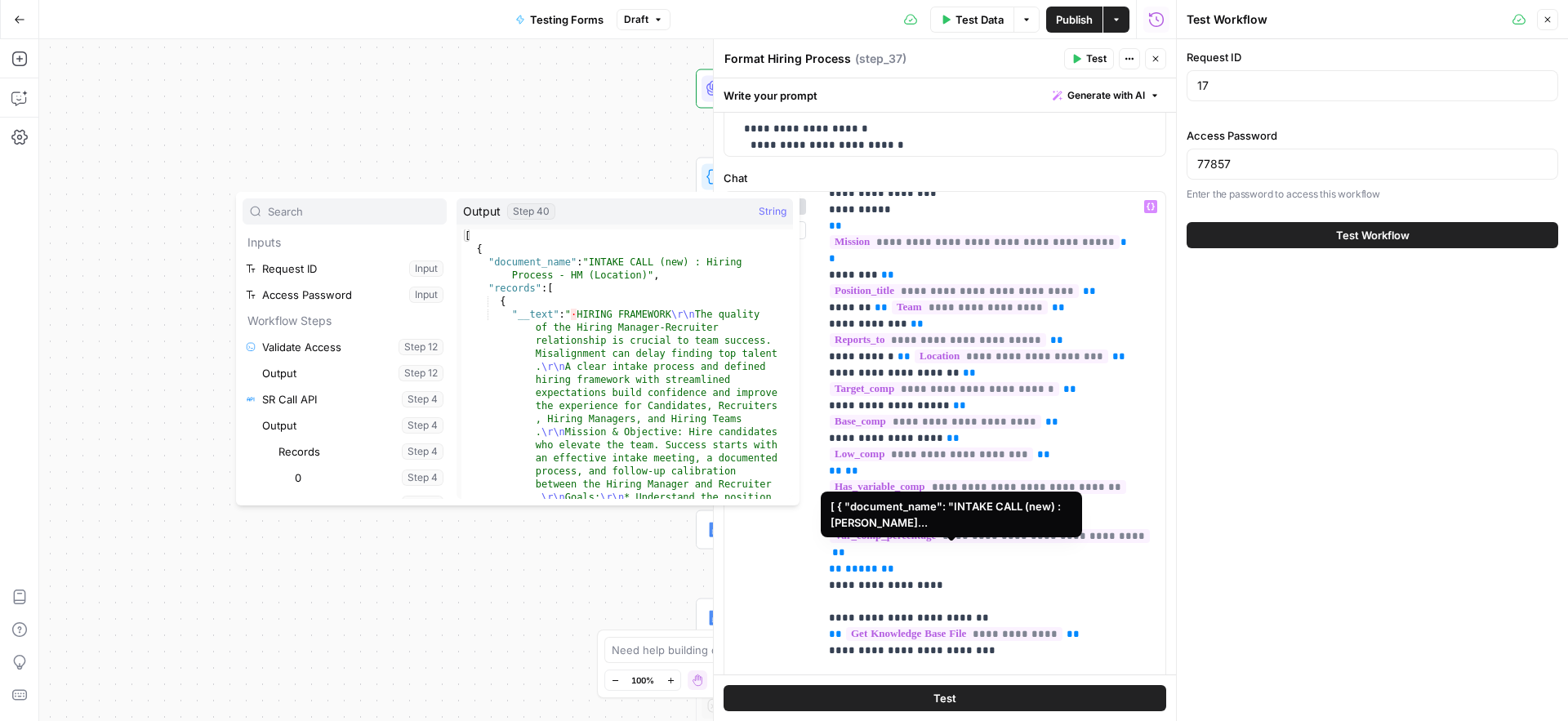
scroll to position [3119, 0]
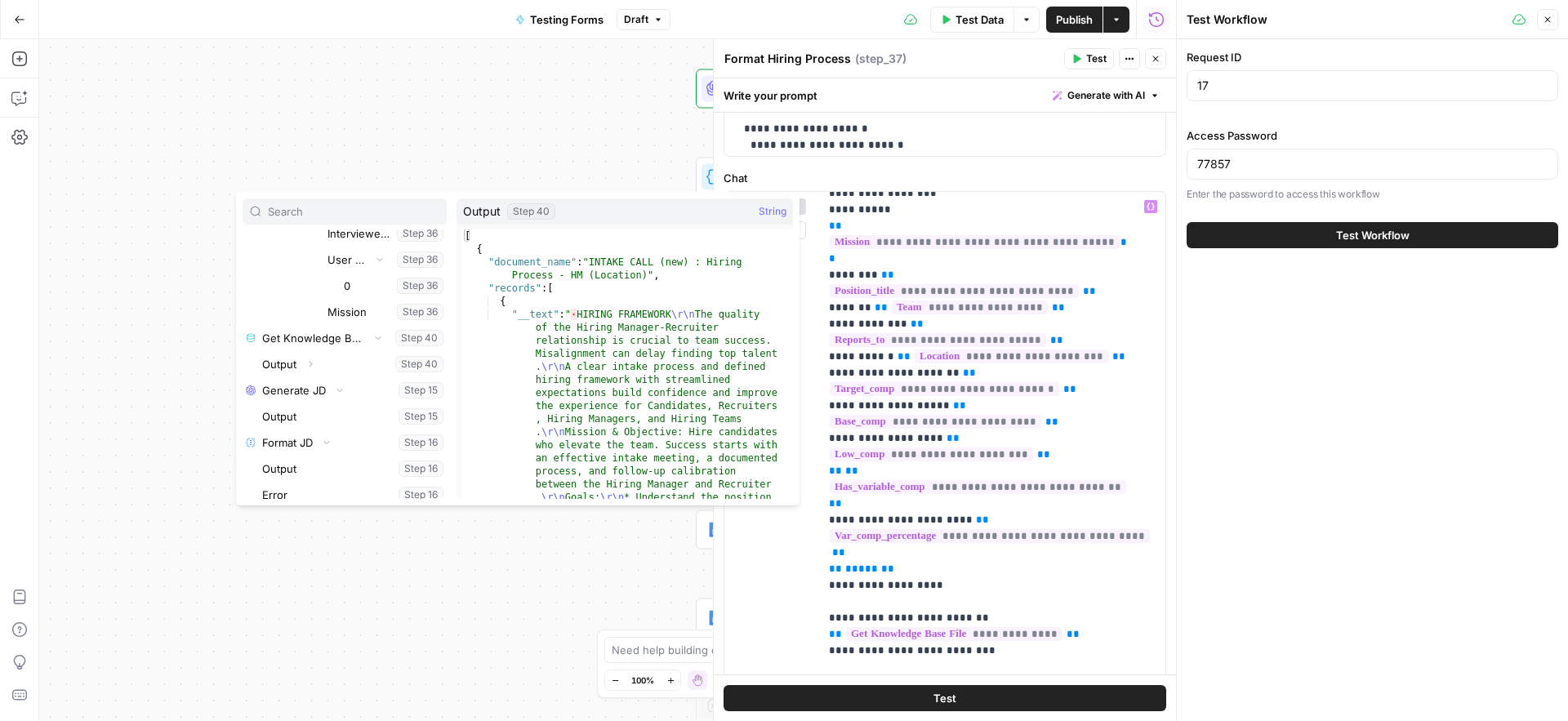
click at [620, 171] on div "Workflow Input Settings Inputs Run Code · Python Validate Access Step 12 Call A…" at bounding box center [607, 380] width 1137 height 682
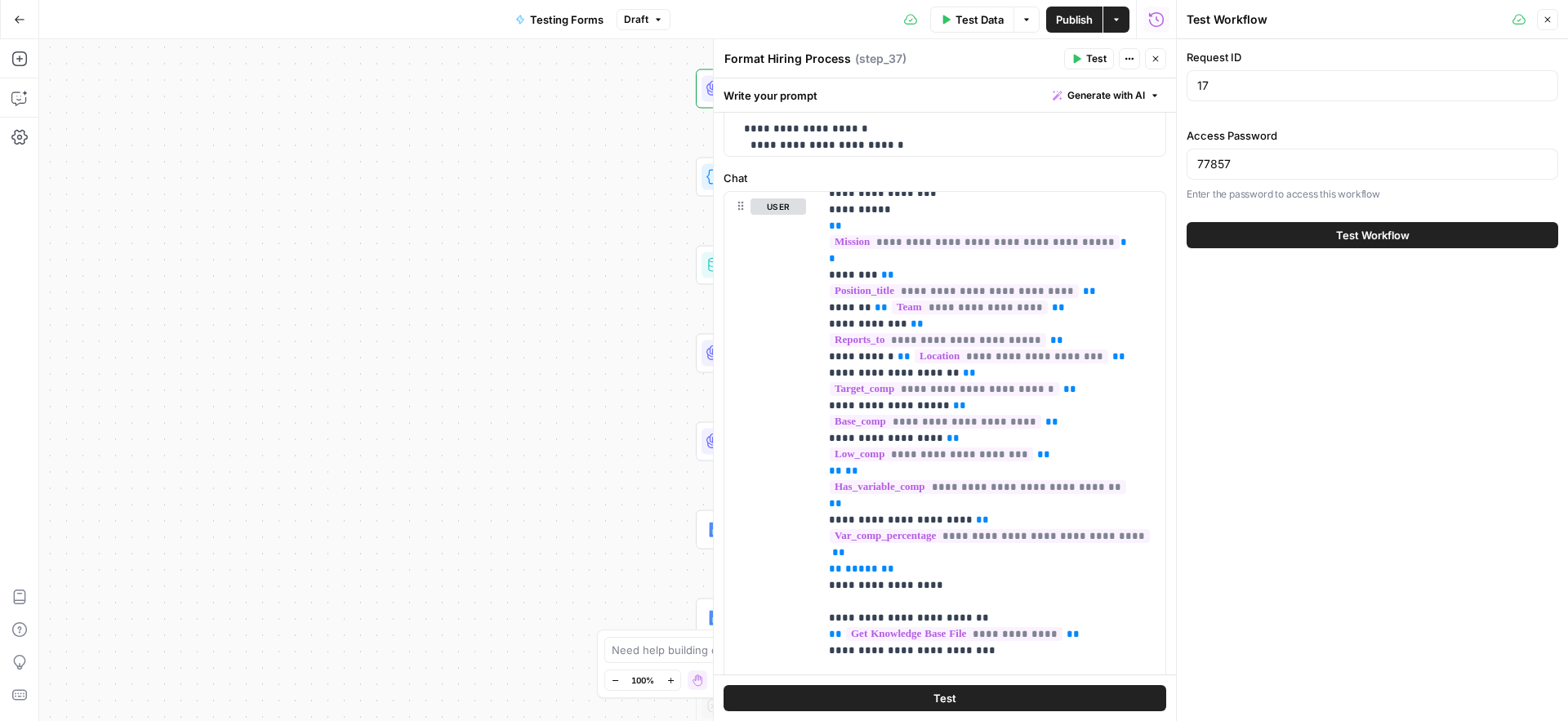
click at [589, 175] on div "Workflow Input Settings Inputs Run Code · Python Validate Access Step 12 Call A…" at bounding box center [607, 380] width 1137 height 682
click at [1149, 63] on button "Close" at bounding box center [1155, 58] width 21 height 21
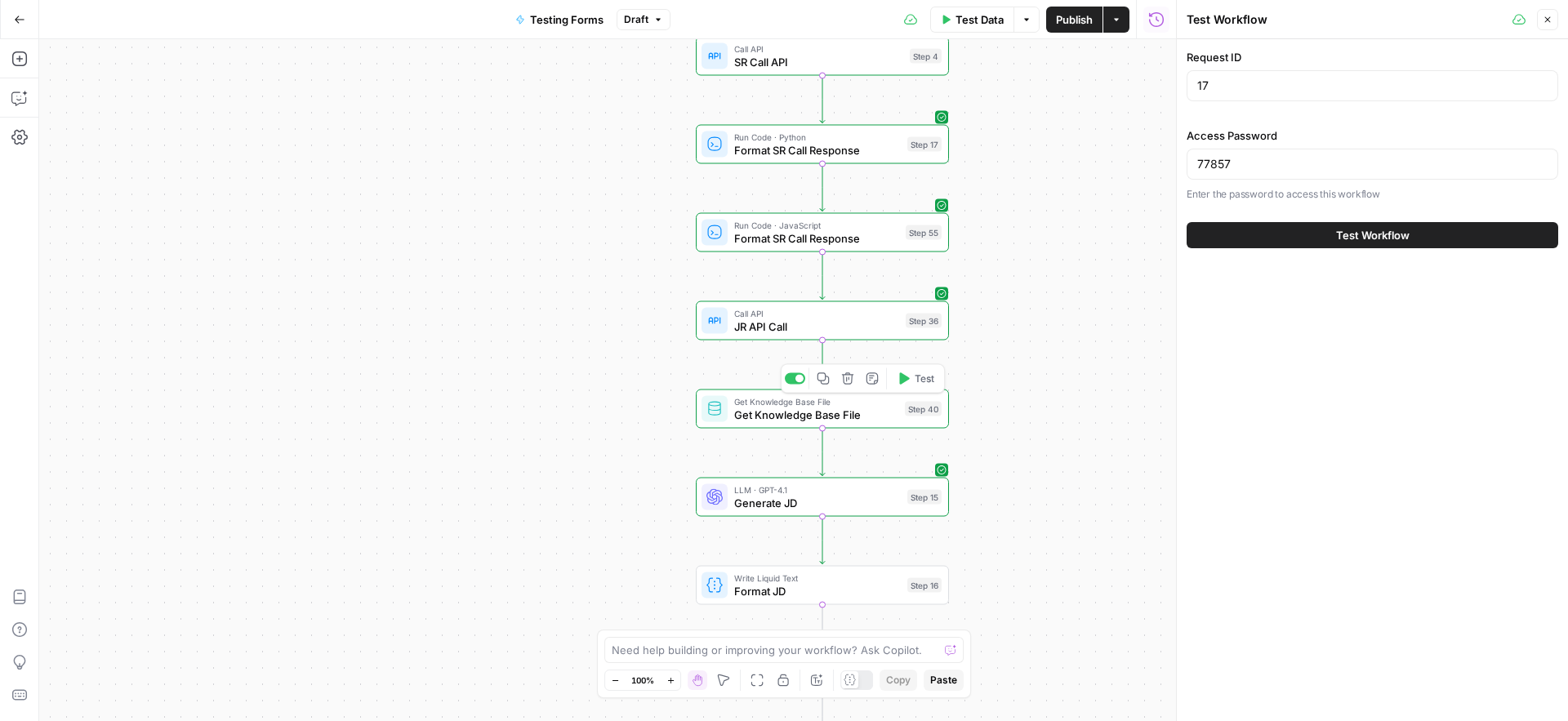
click at [739, 412] on span "Get Knowledge Base File" at bounding box center [816, 415] width 164 height 17
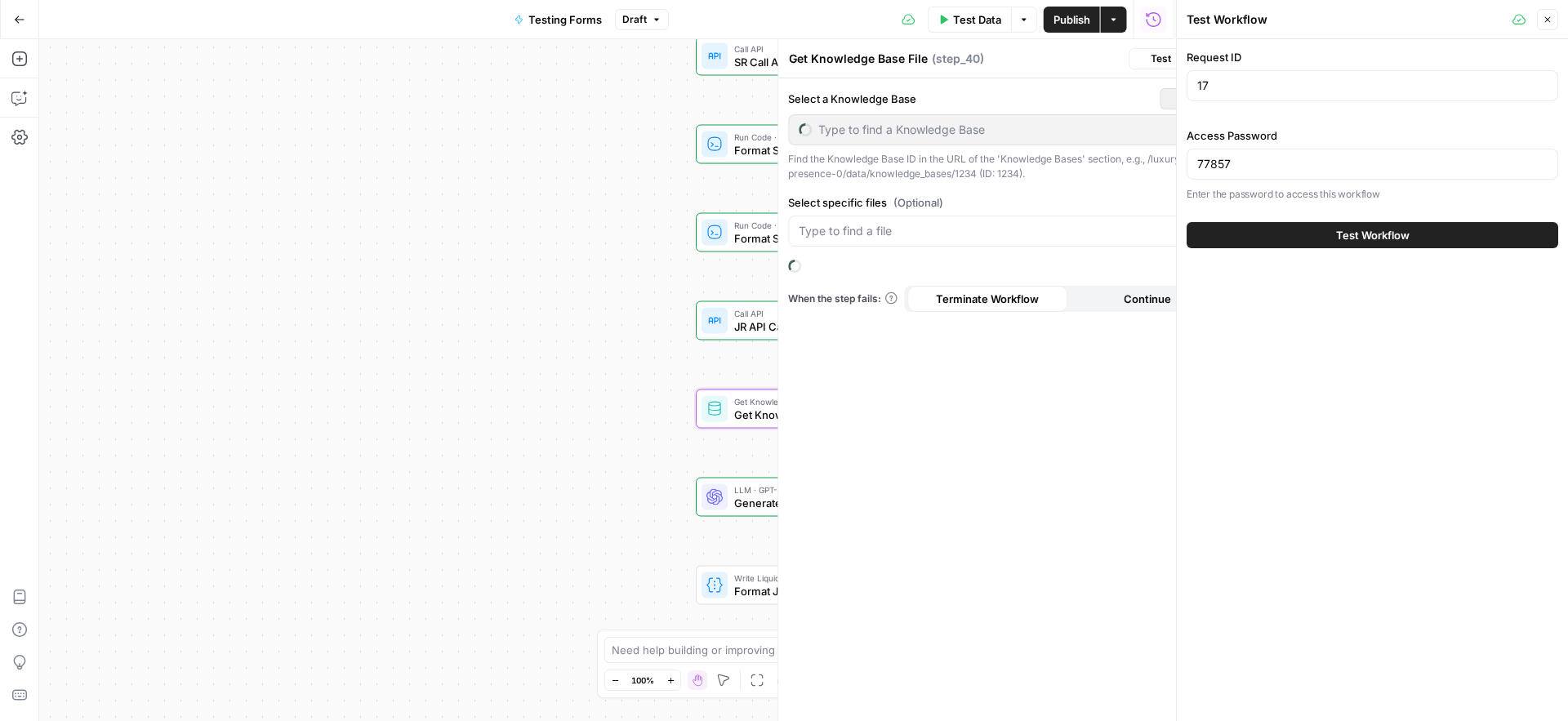
type input "Question Bank"
